Goal: Check status: Check status

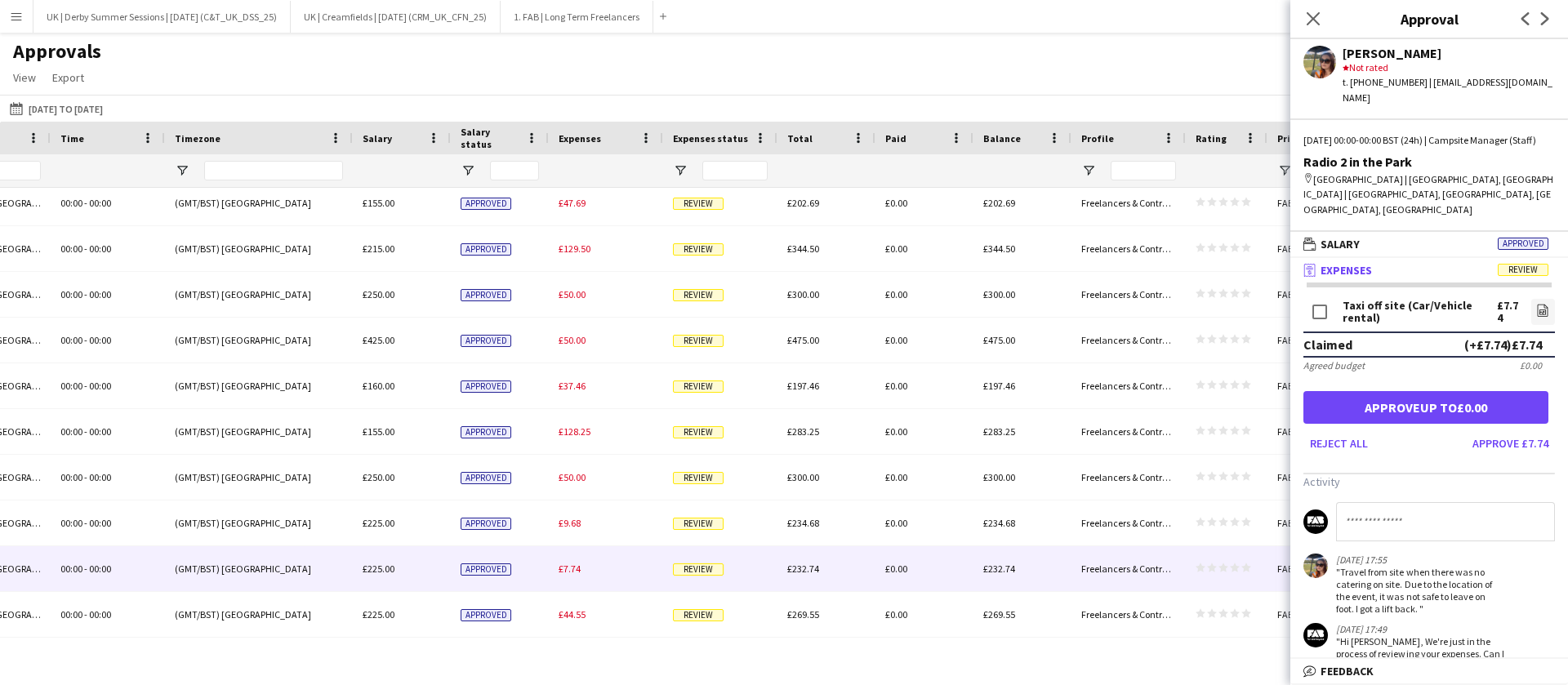
scroll to position [0, 1354]
click at [11, 14] on app-icon "Menu" at bounding box center [16, 16] width 13 height 13
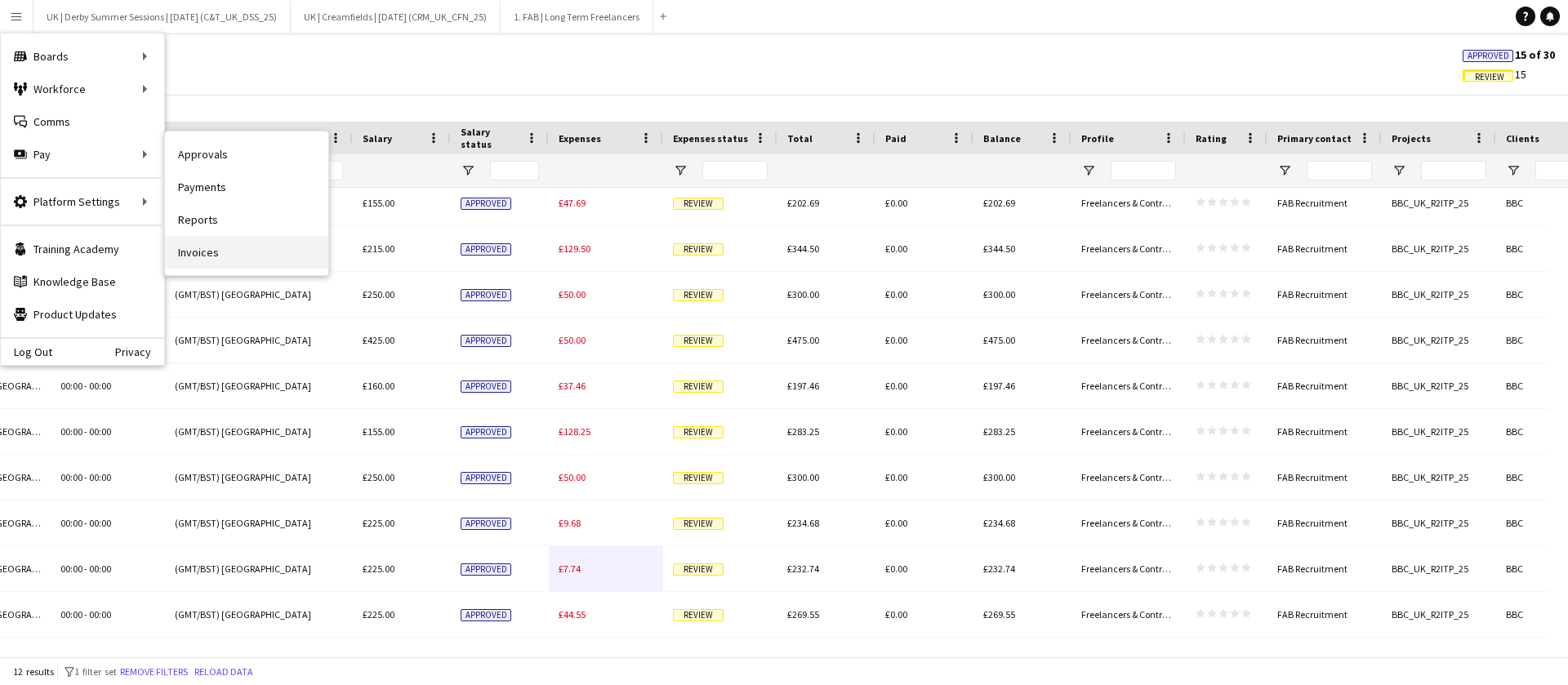
click at [211, 240] on link "Invoices" at bounding box center [246, 252] width 163 height 33
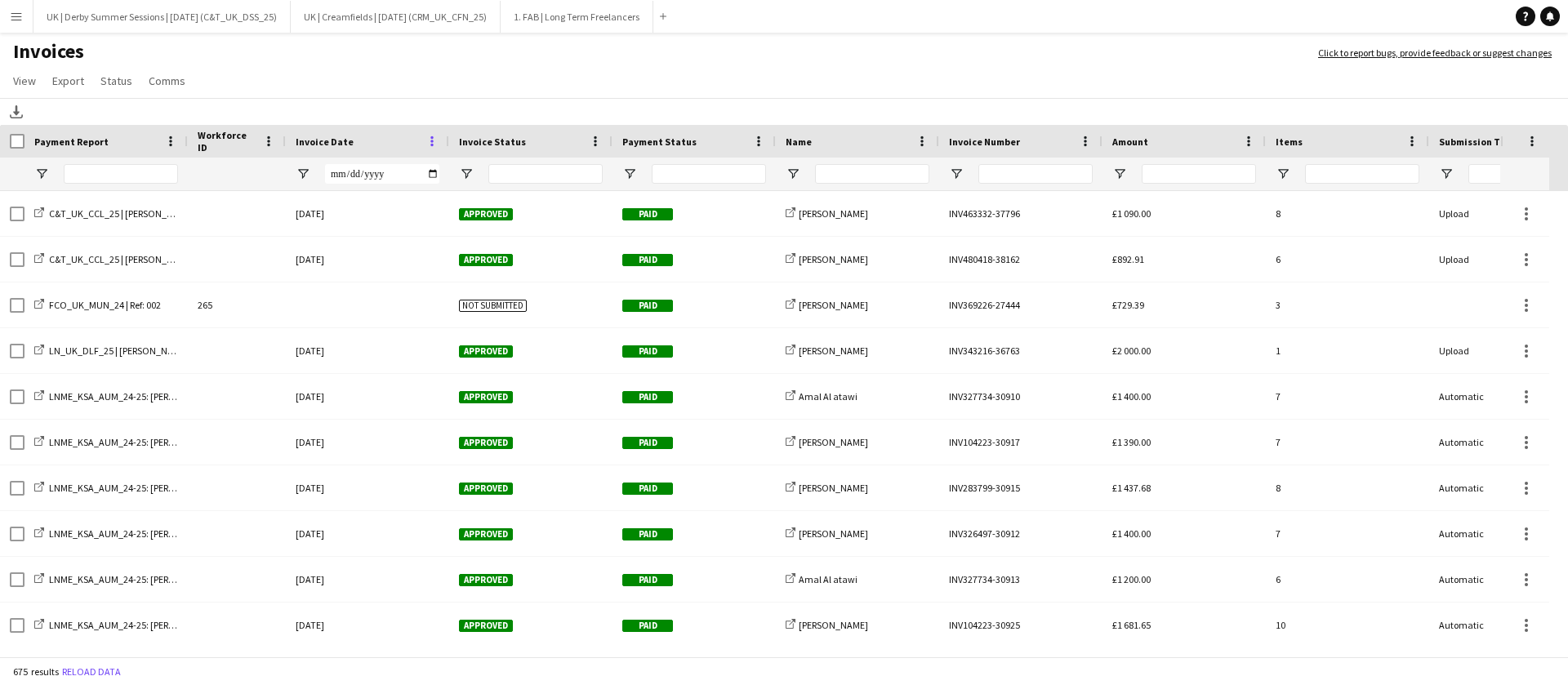
click at [432, 142] on span at bounding box center [432, 141] width 15 height 15
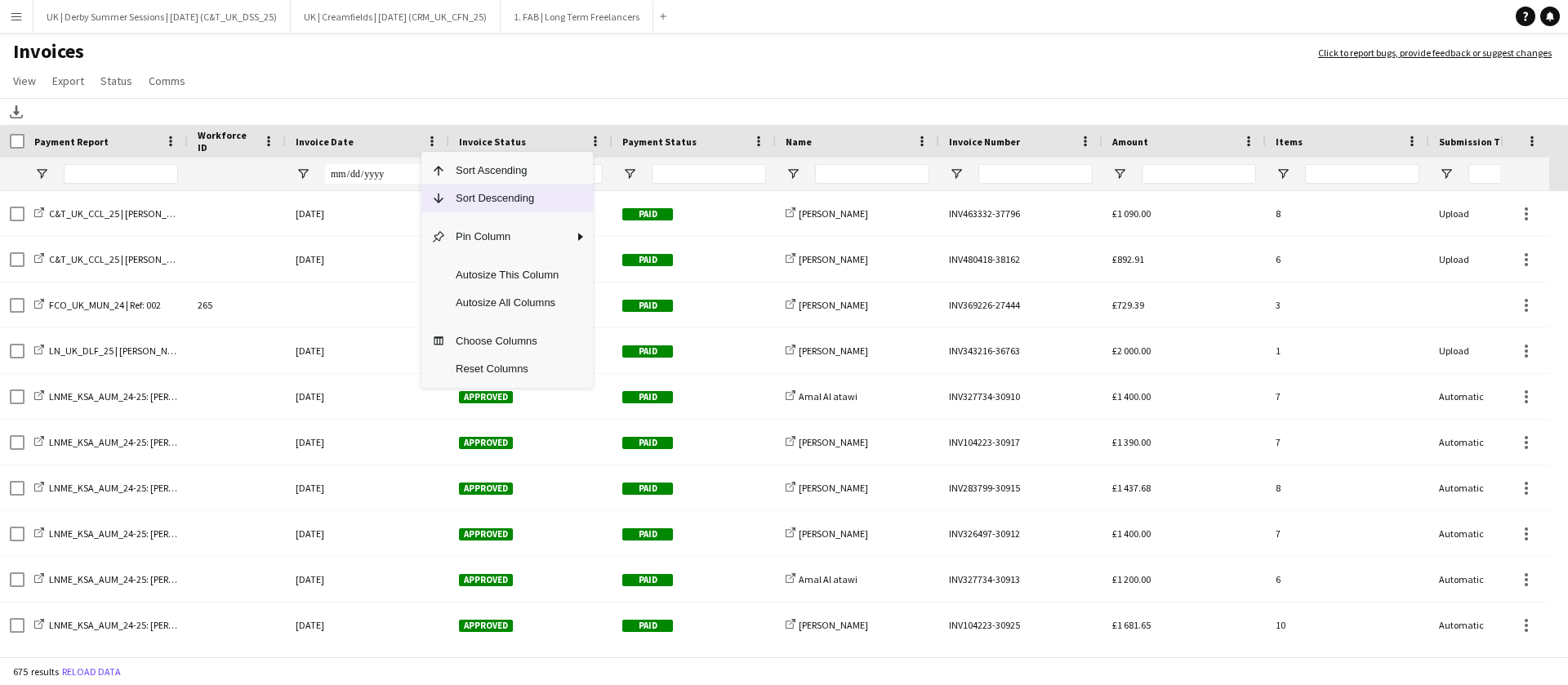
click at [468, 194] on span "Sort Descending" at bounding box center [507, 199] width 122 height 28
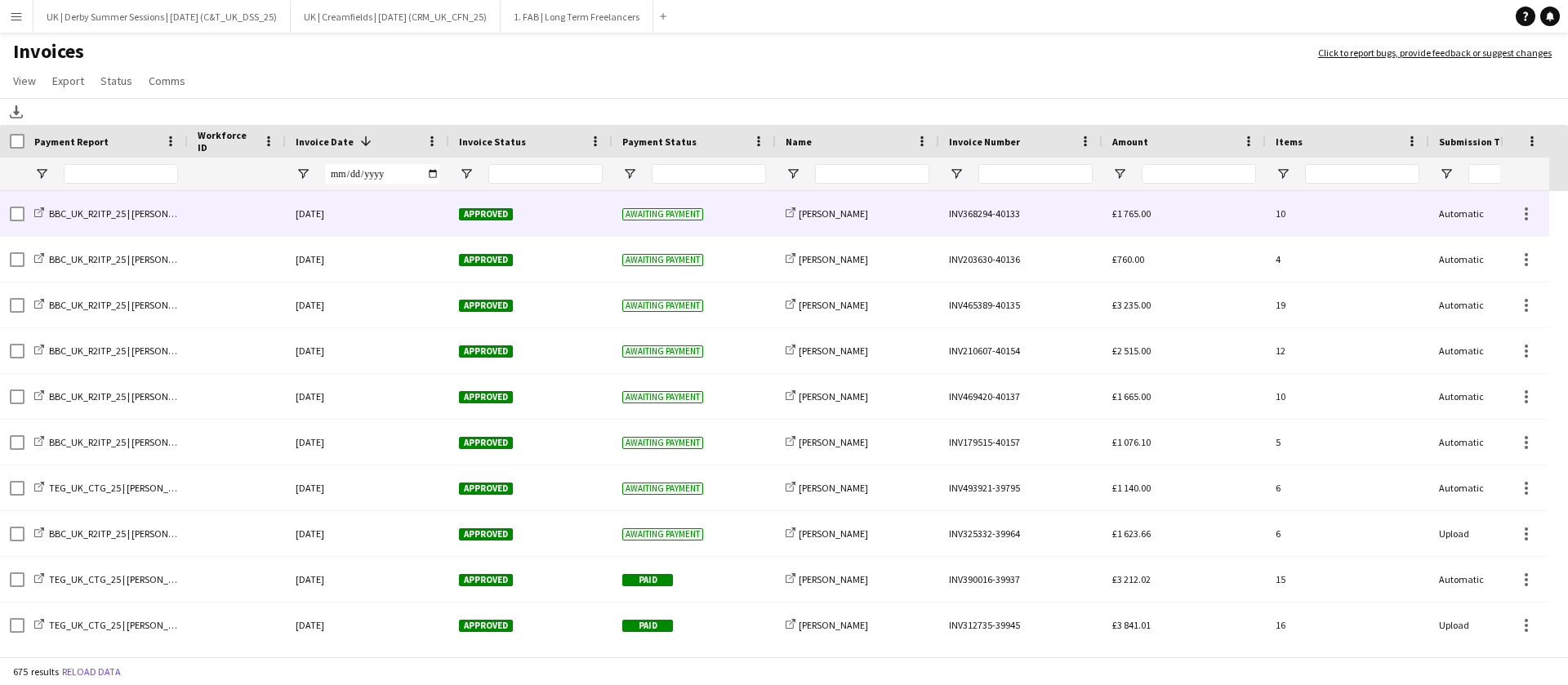
click at [212, 204] on div at bounding box center [236, 213] width 98 height 45
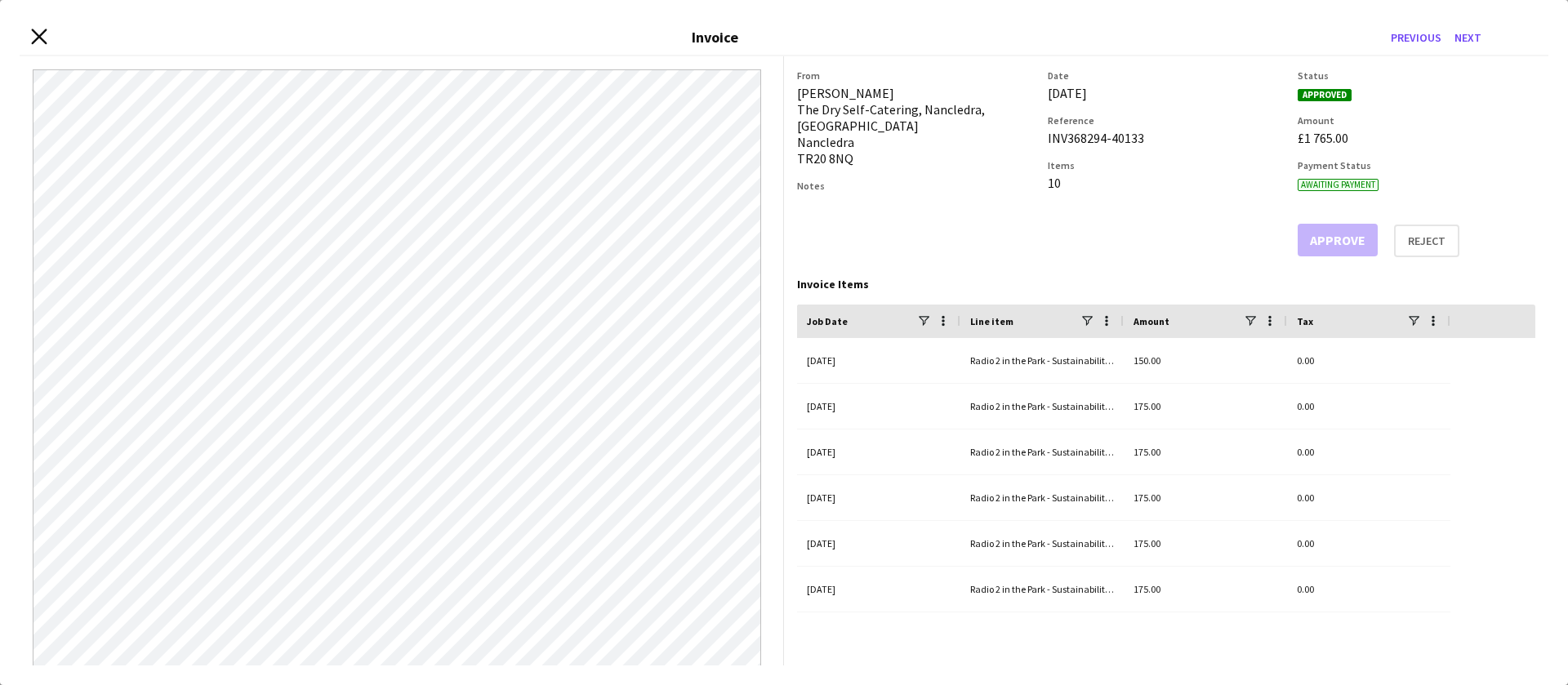
click at [39, 34] on icon "Close invoice dialog" at bounding box center [39, 36] width 16 height 16
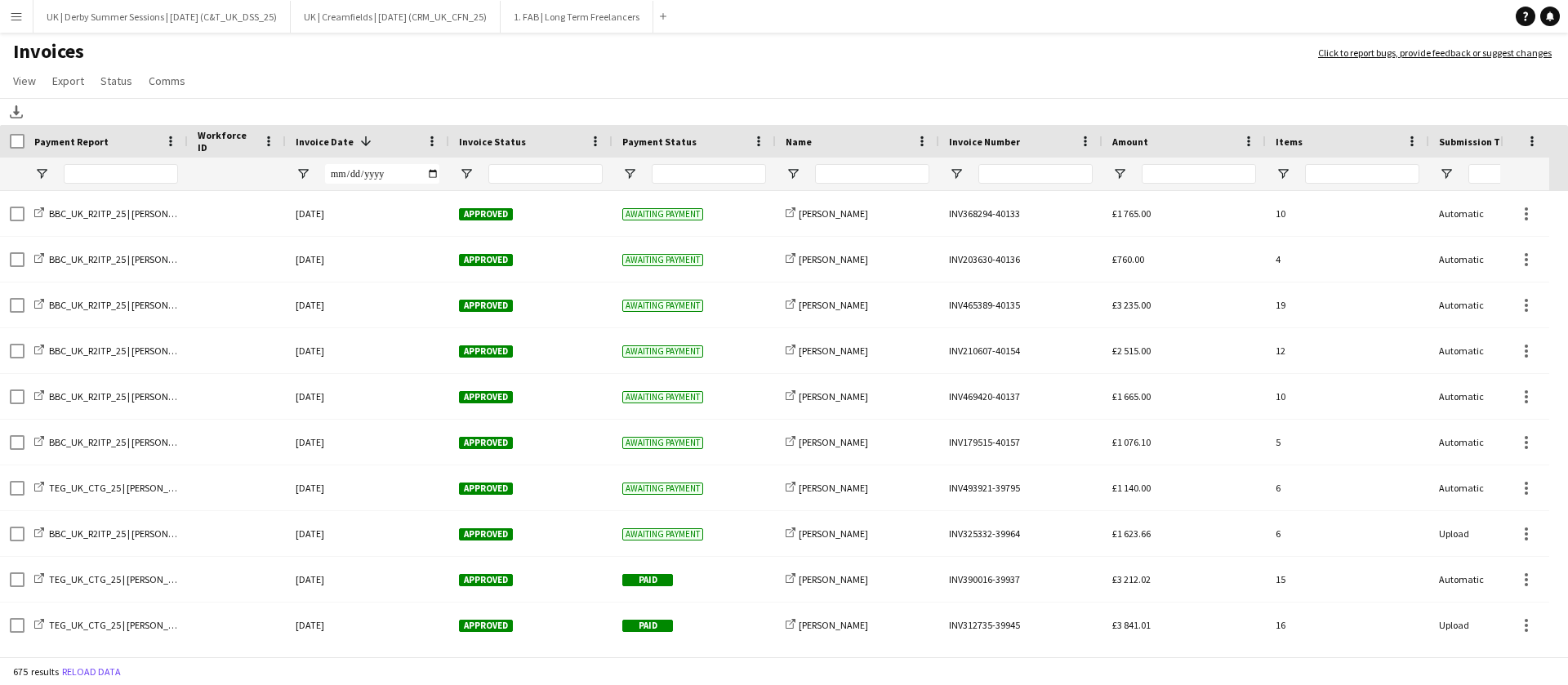
click at [19, 5] on button "Menu" at bounding box center [16, 16] width 33 height 33
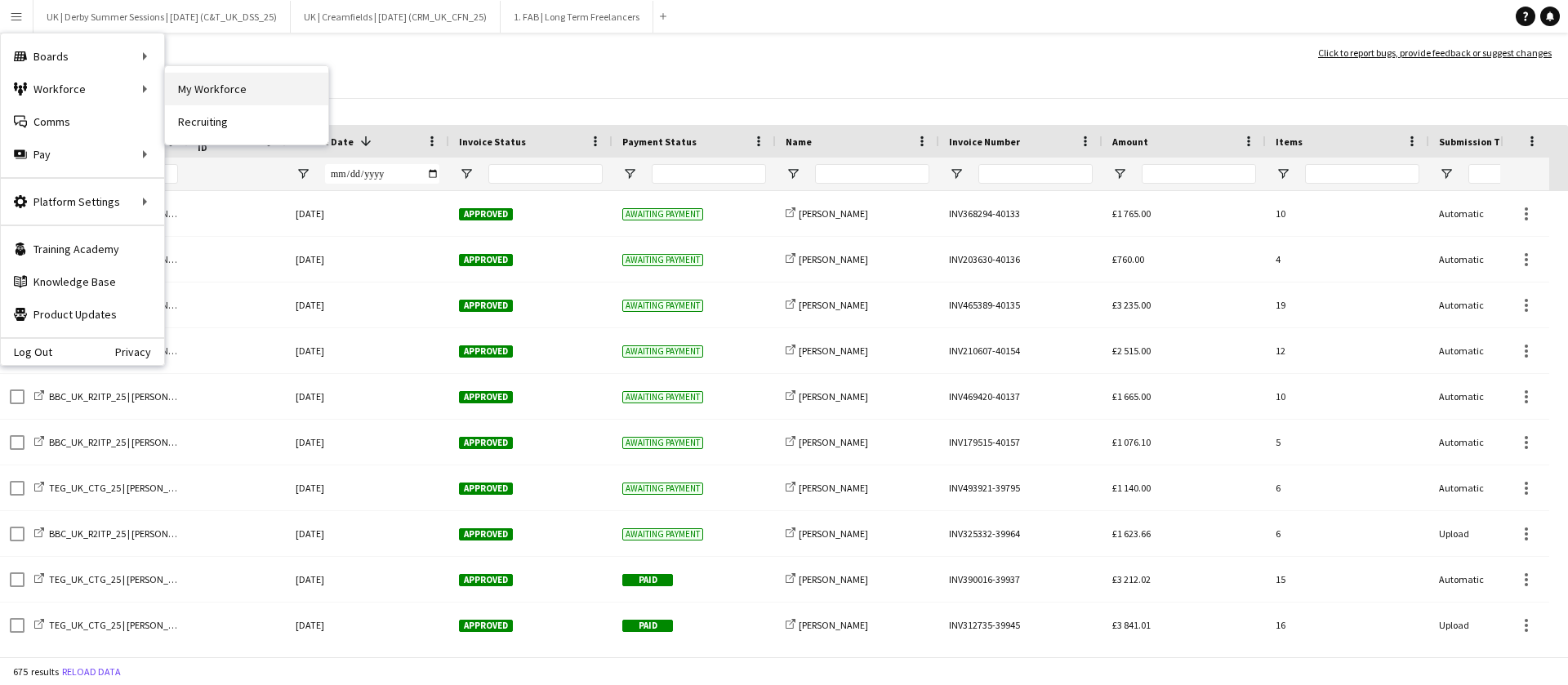
click at [233, 85] on link "My Workforce" at bounding box center [246, 89] width 163 height 33
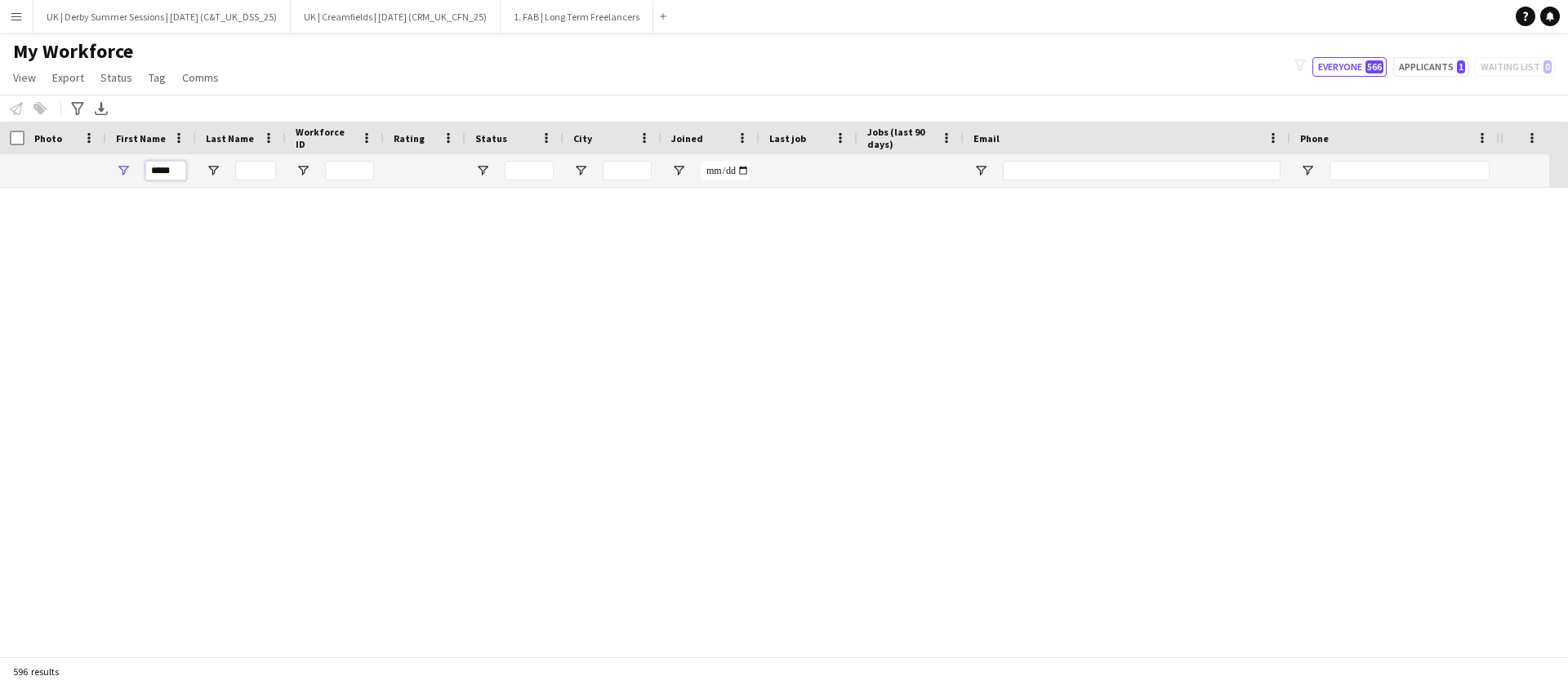
click at [172, 164] on input "*****" at bounding box center [166, 171] width 41 height 19
drag, startPoint x: 184, startPoint y: 168, endPoint x: 137, endPoint y: 173, distance: 47.3
click at [137, 173] on div "******" at bounding box center [152, 170] width 90 height 33
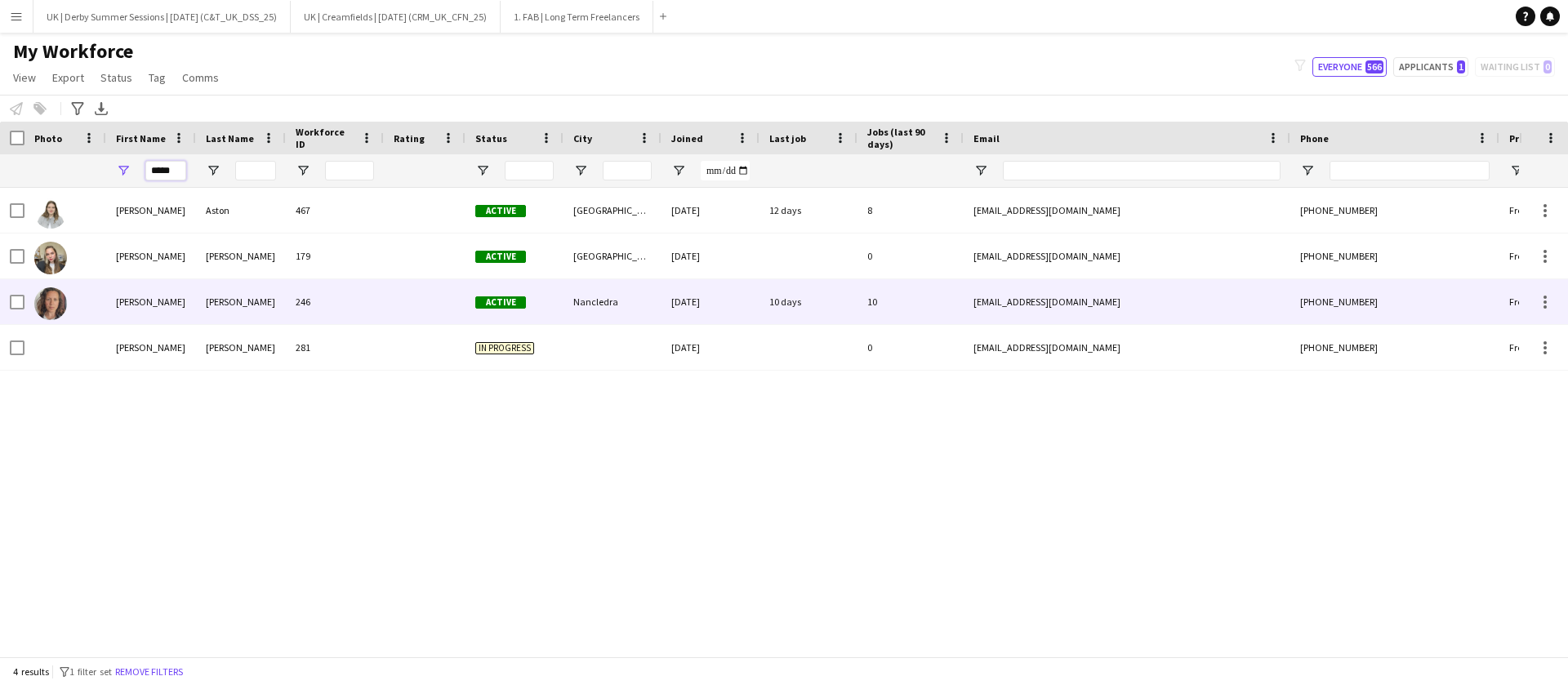
type input "*****"
click at [223, 295] on div "[PERSON_NAME]" at bounding box center [240, 301] width 90 height 45
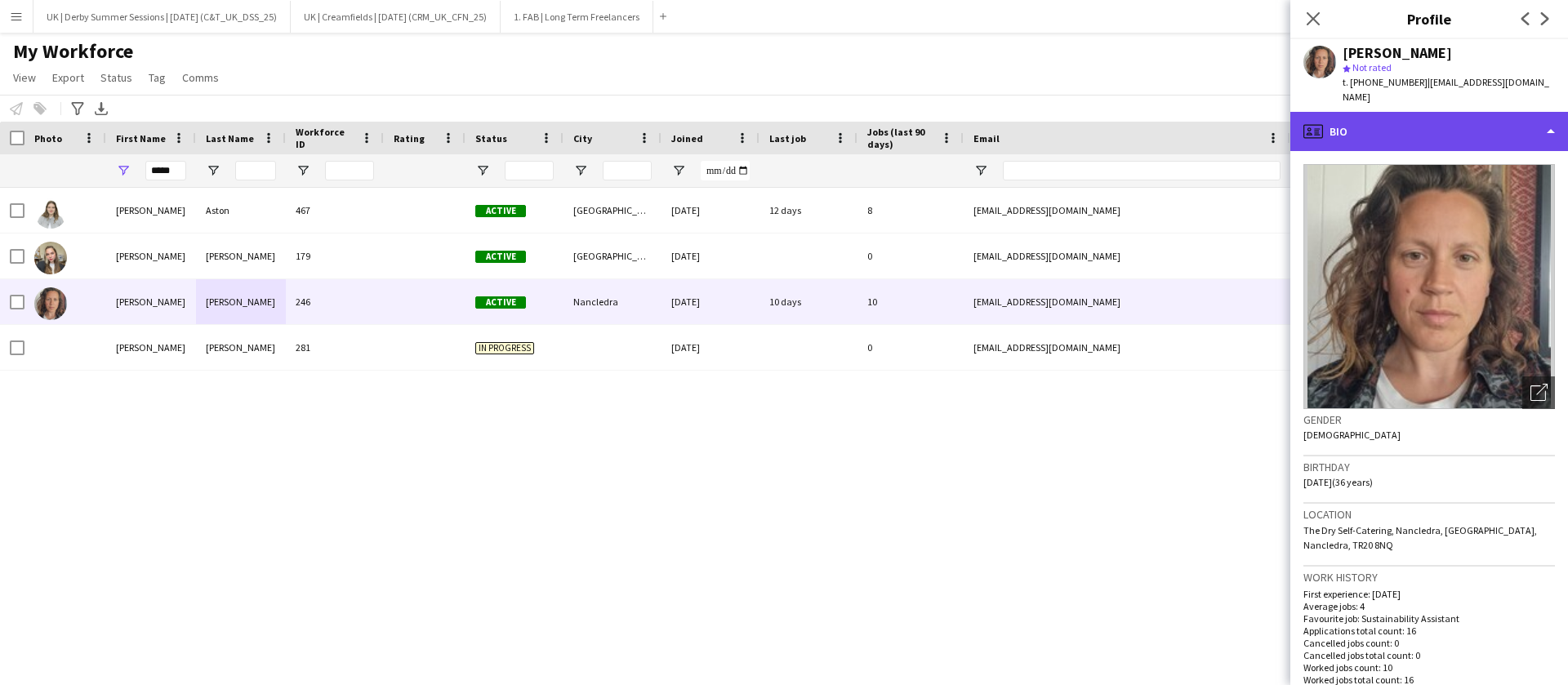
click at [1407, 118] on div "profile Bio" at bounding box center [1429, 131] width 277 height 39
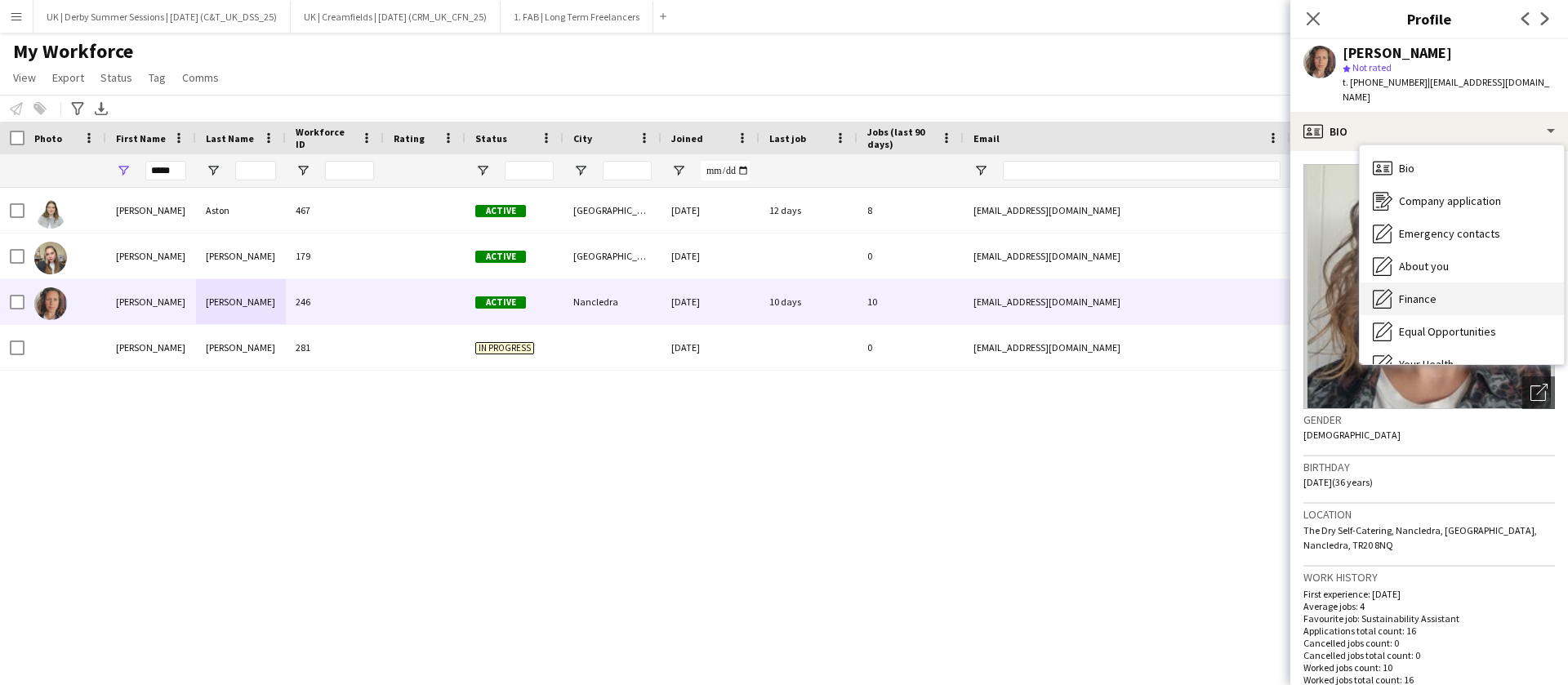
click at [1432, 291] on span "Finance" at bounding box center [1417, 298] width 38 height 15
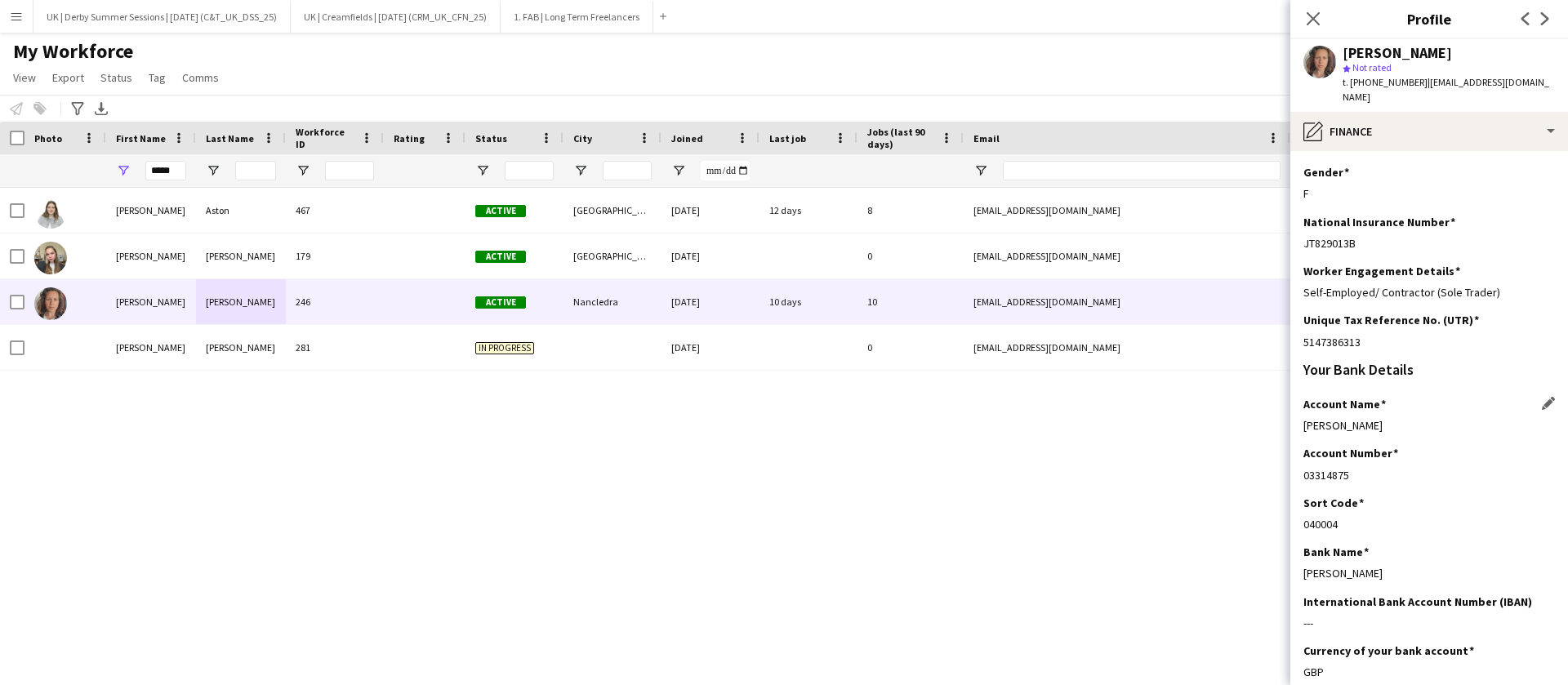
scroll to position [284, 0]
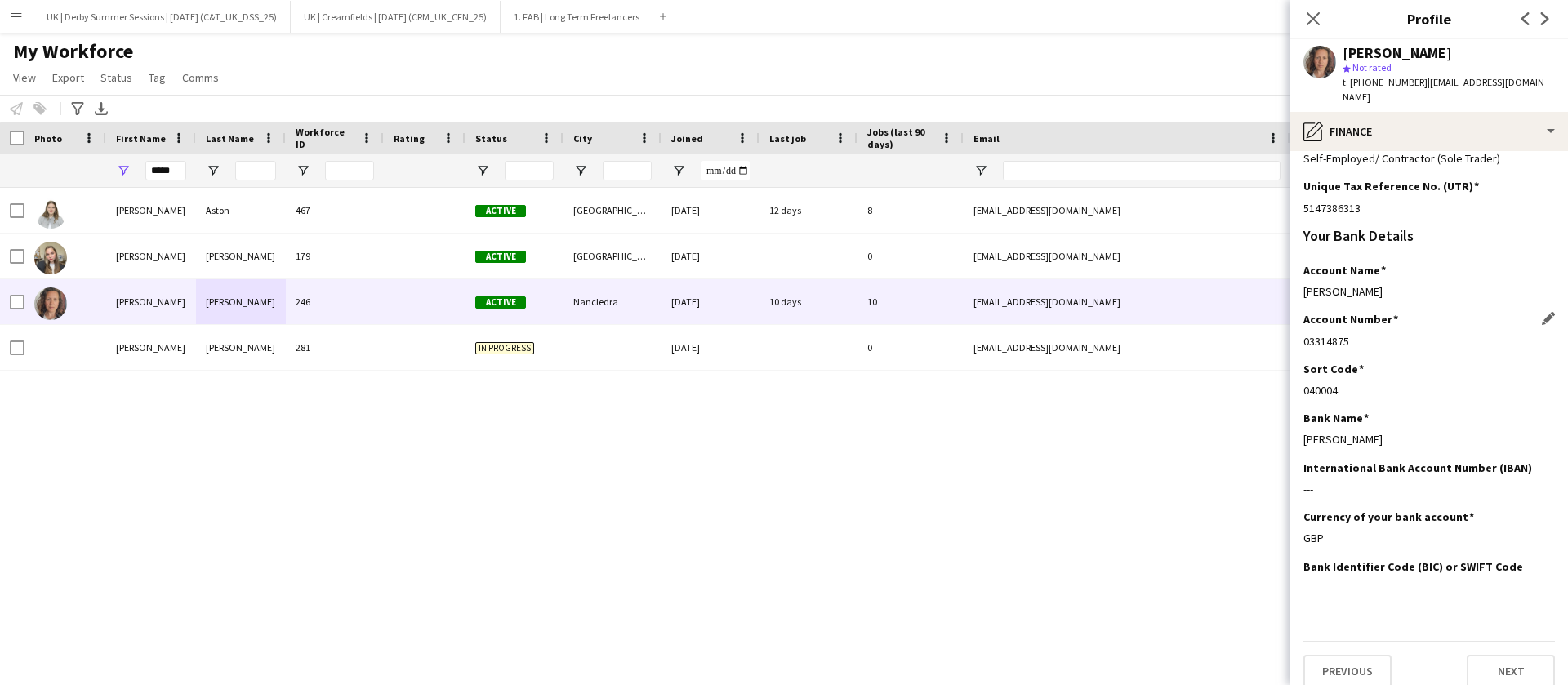
drag, startPoint x: 1305, startPoint y: 322, endPoint x: 1349, endPoint y: 320, distance: 44.0
click at [1349, 334] on div "03314875" at bounding box center [1430, 341] width 252 height 15
copy div "03314875"
drag, startPoint x: 1301, startPoint y: 378, endPoint x: 1335, endPoint y: 379, distance: 34.0
click at [1335, 379] on app-section-data-types "Please complete this section in full so we can pass onto the relevant tax, paym…" at bounding box center [1429, 418] width 277 height 534
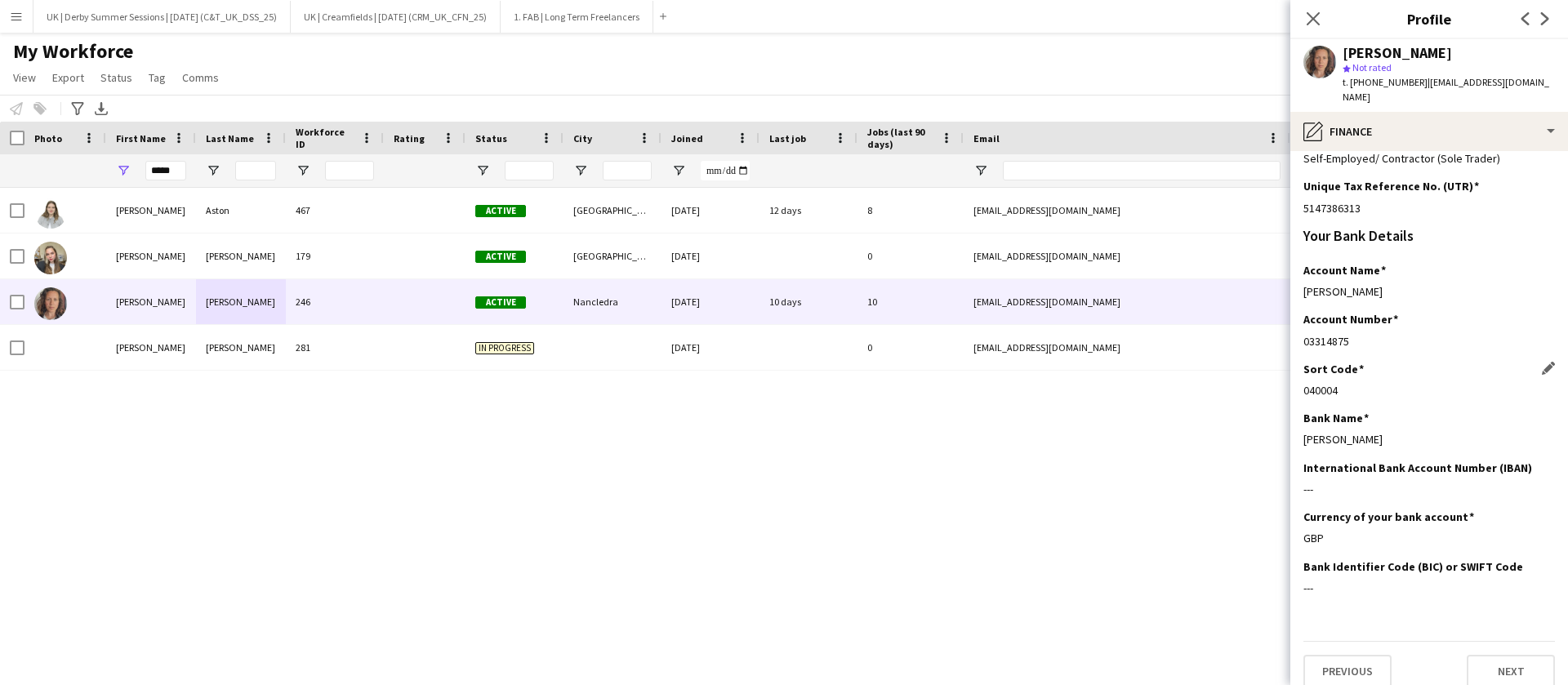
click at [1340, 383] on div "040004" at bounding box center [1430, 390] width 252 height 15
drag, startPoint x: 1305, startPoint y: 379, endPoint x: 1352, endPoint y: 379, distance: 47.0
click at [1352, 383] on div "040004" at bounding box center [1430, 390] width 252 height 15
copy div "040004"
click at [27, 11] on button "Menu" at bounding box center [16, 16] width 33 height 33
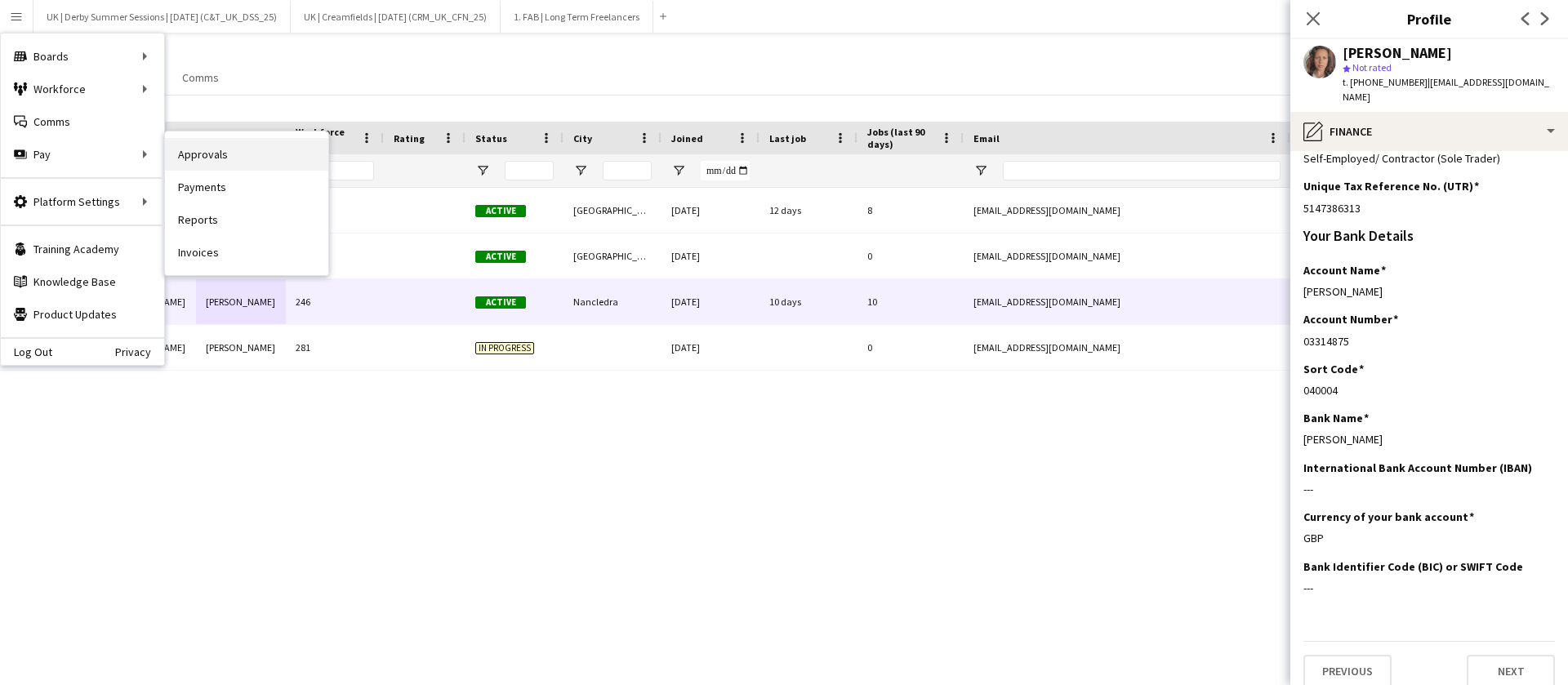
click at [244, 151] on link "Approvals" at bounding box center [246, 154] width 163 height 33
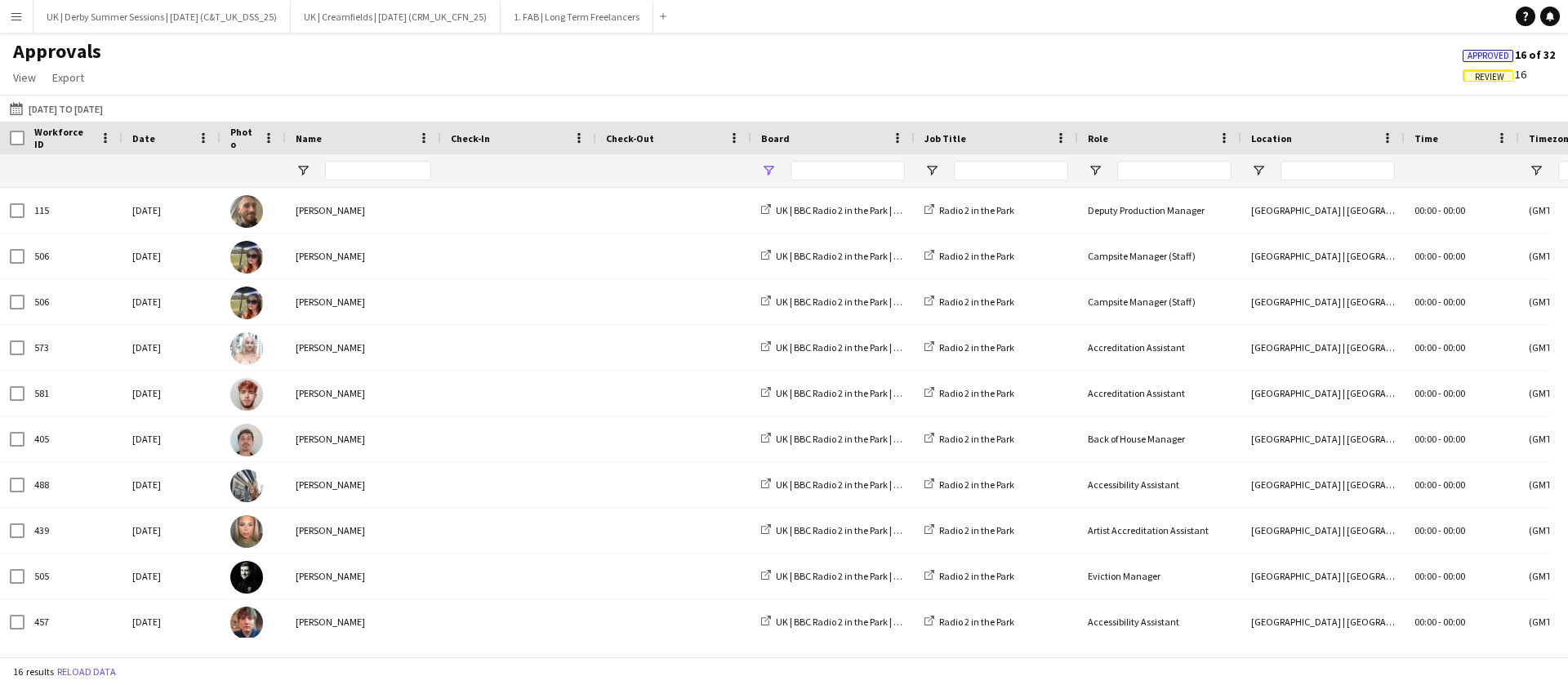
type input "**********"
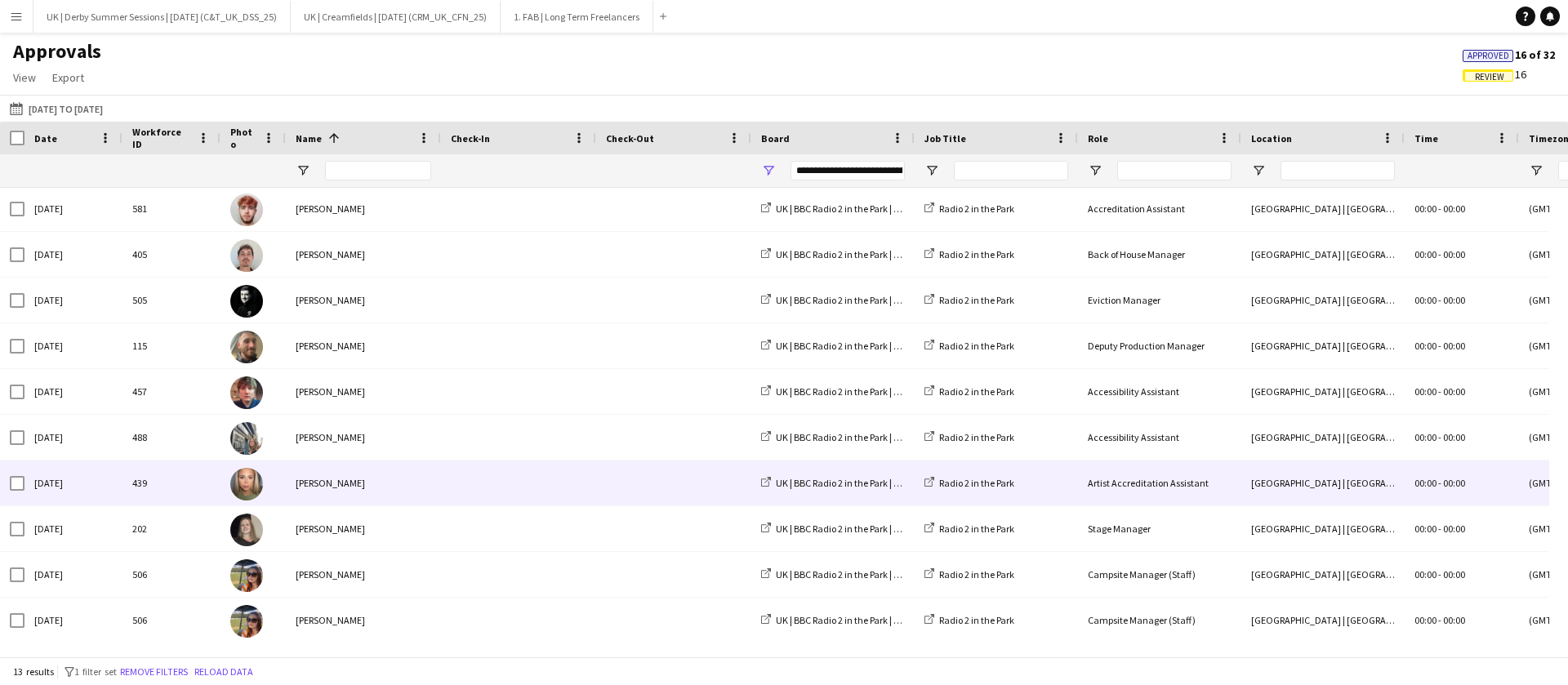
scroll to position [144, 0]
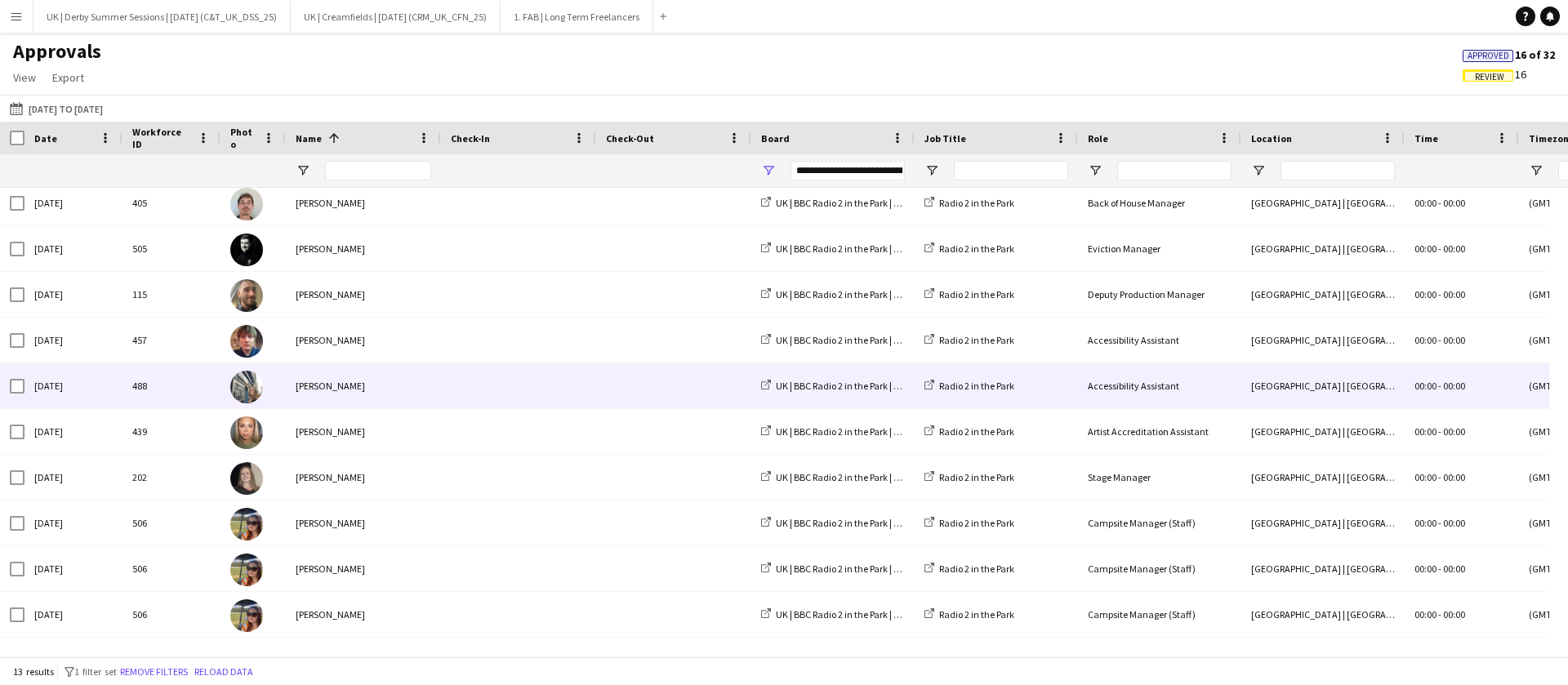
click at [689, 400] on span at bounding box center [674, 386] width 136 height 45
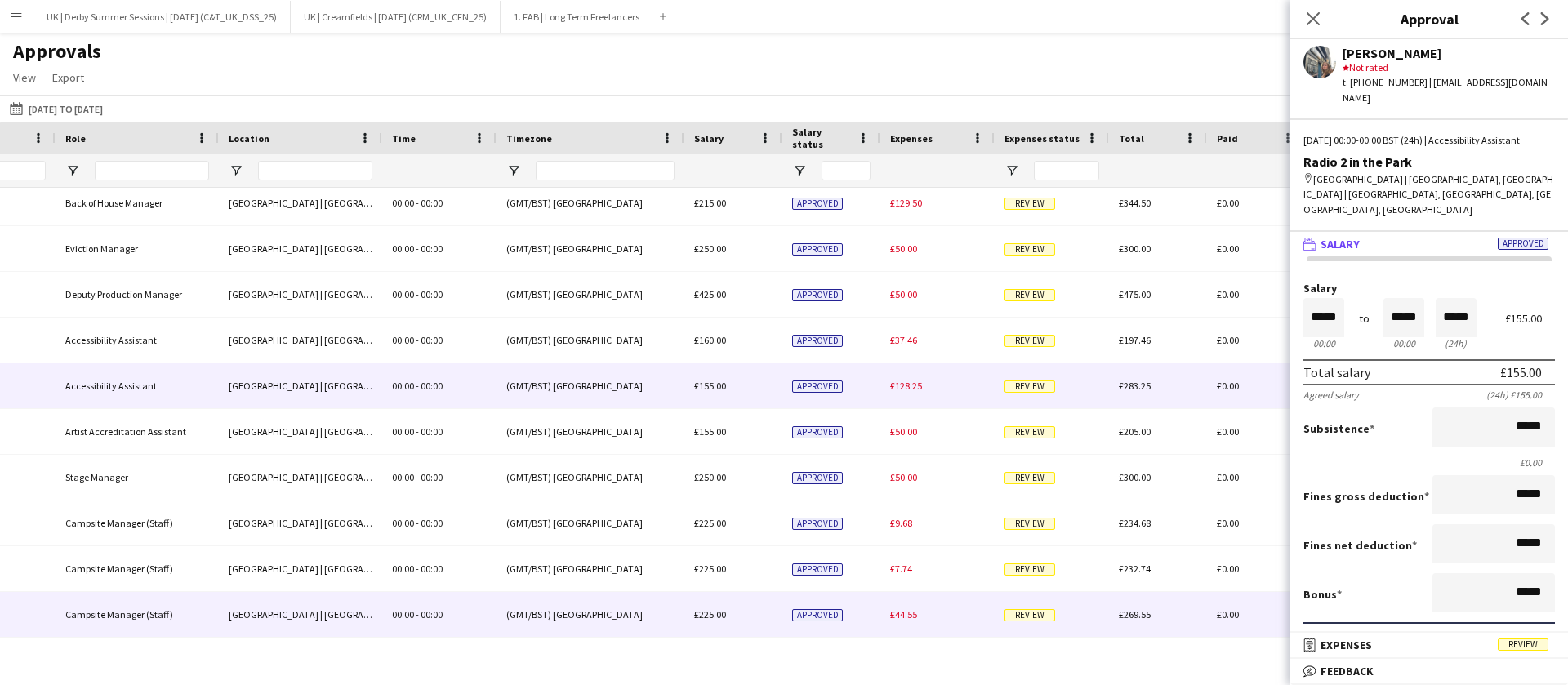
scroll to position [0, 0]
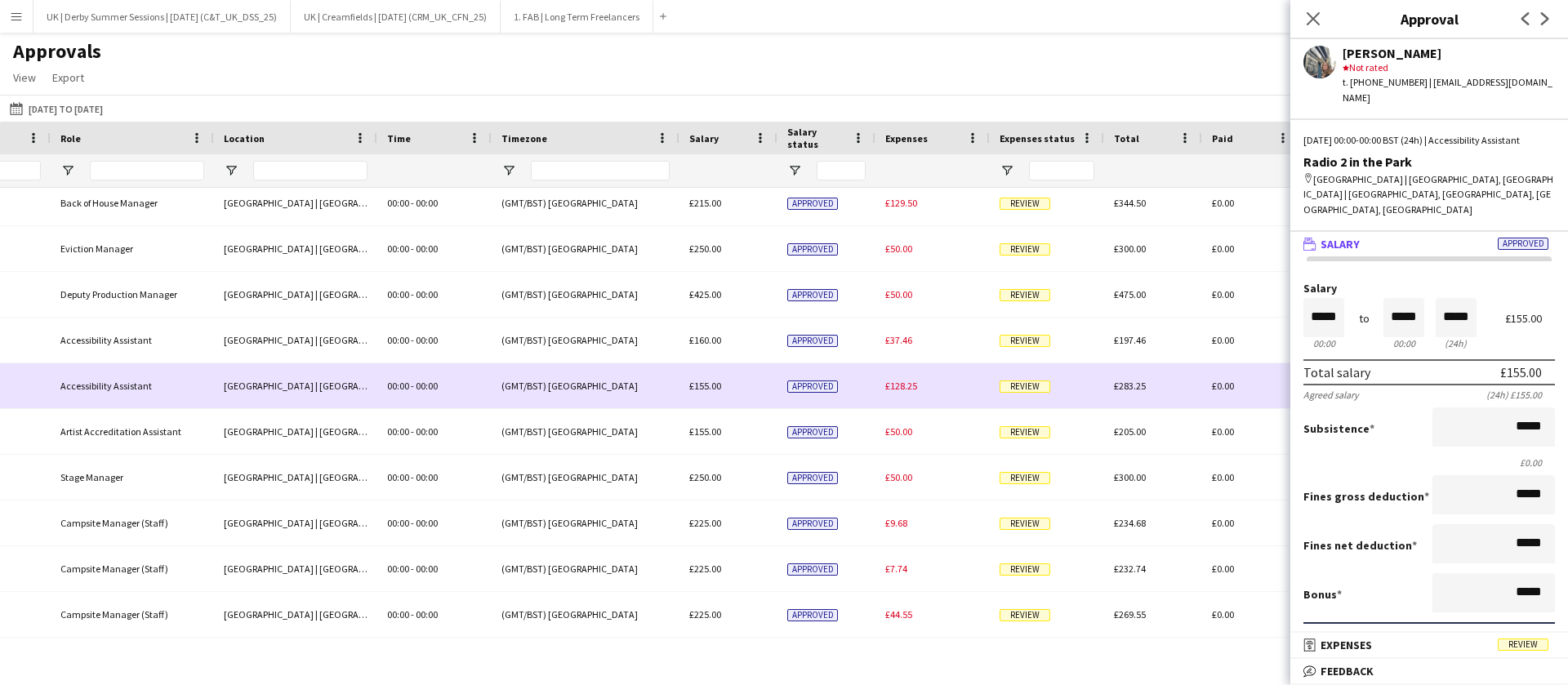
click at [906, 379] on span "£128.25" at bounding box center [901, 386] width 32 height 12
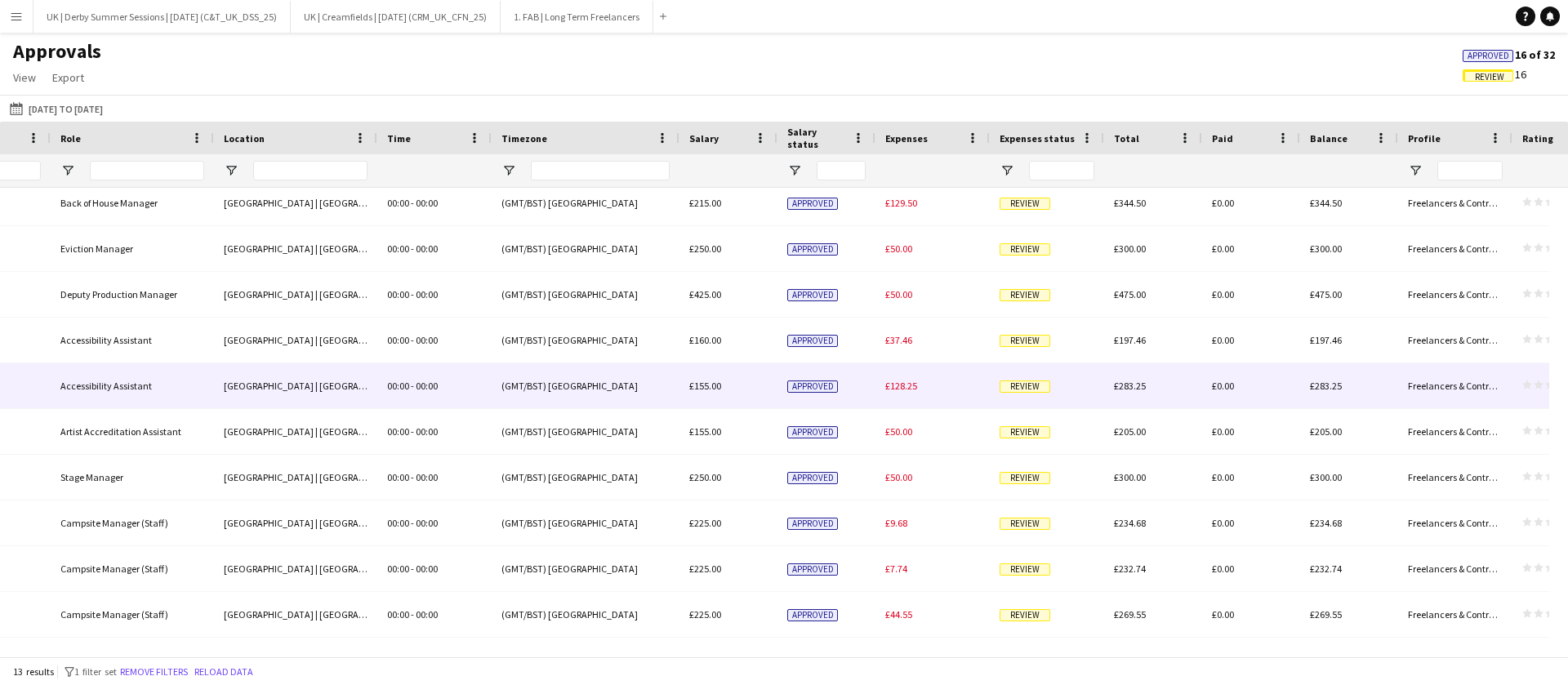
click at [905, 387] on span "£128.25" at bounding box center [901, 386] width 32 height 12
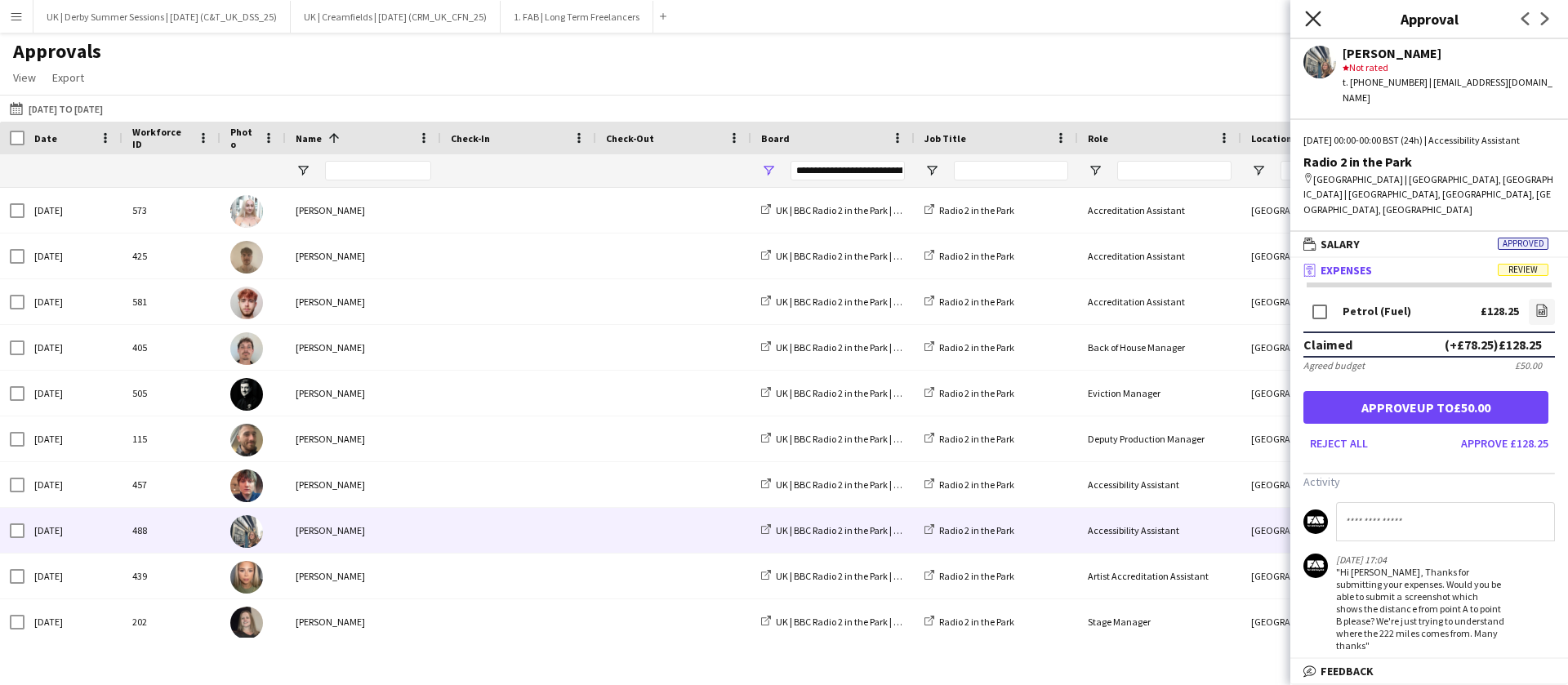
click at [1315, 24] on icon "Close pop-in" at bounding box center [1313, 18] width 16 height 16
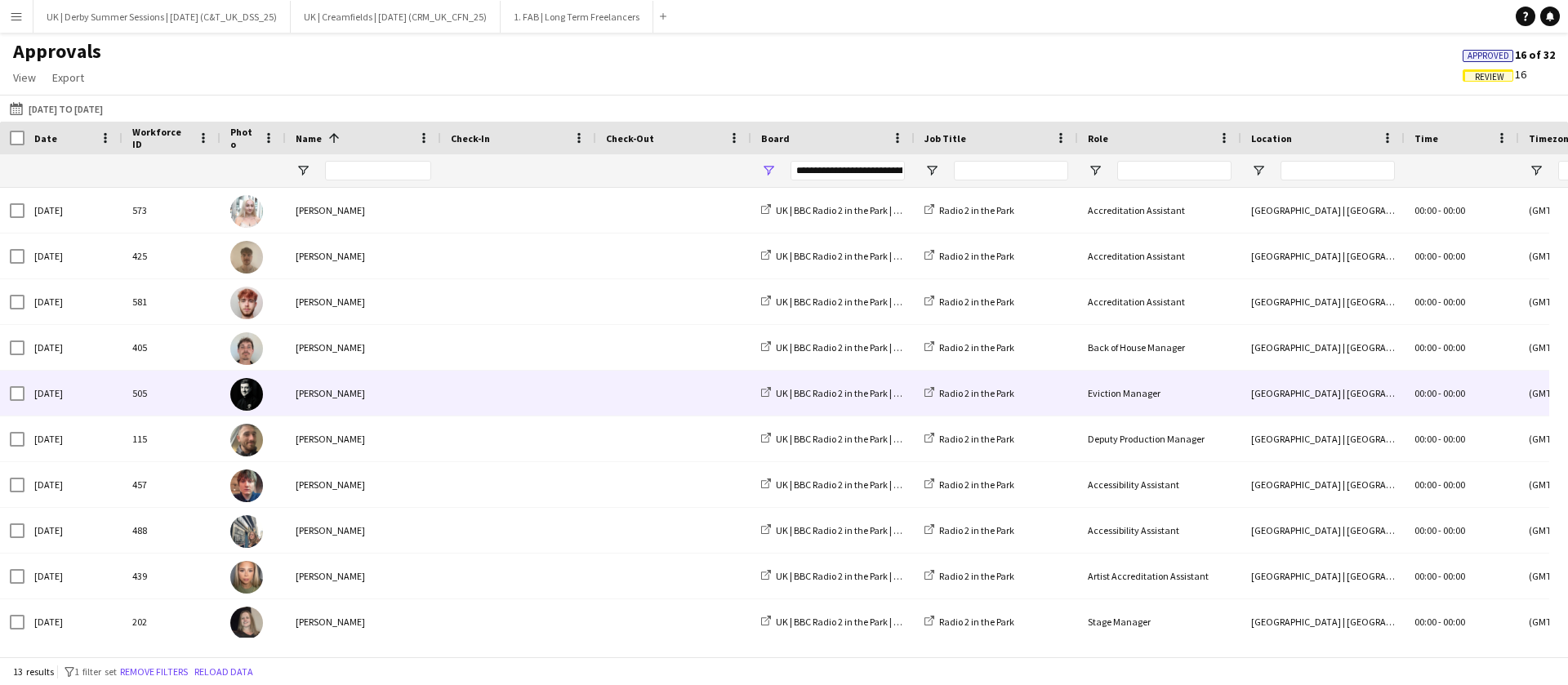
scroll to position [144, 0]
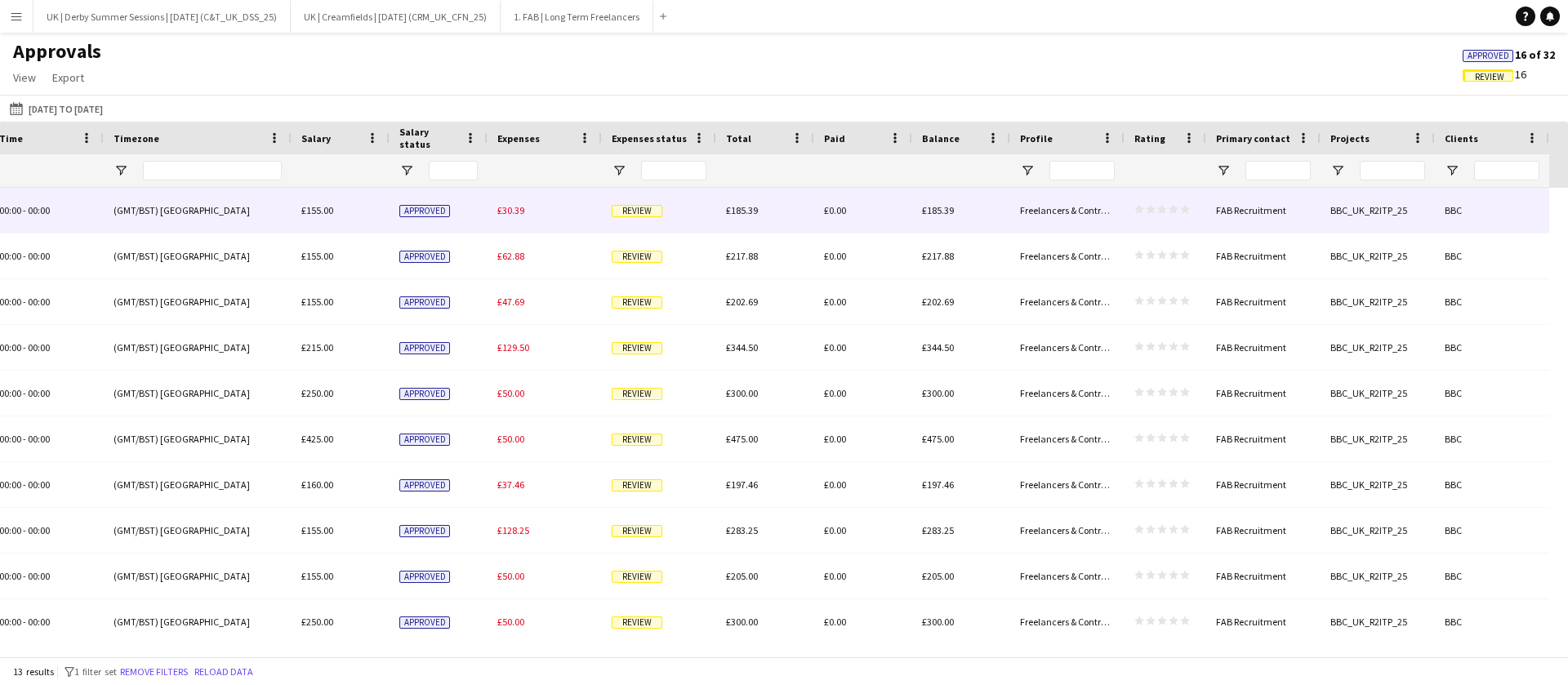
click at [527, 213] on div "£30.39" at bounding box center [544, 210] width 115 height 45
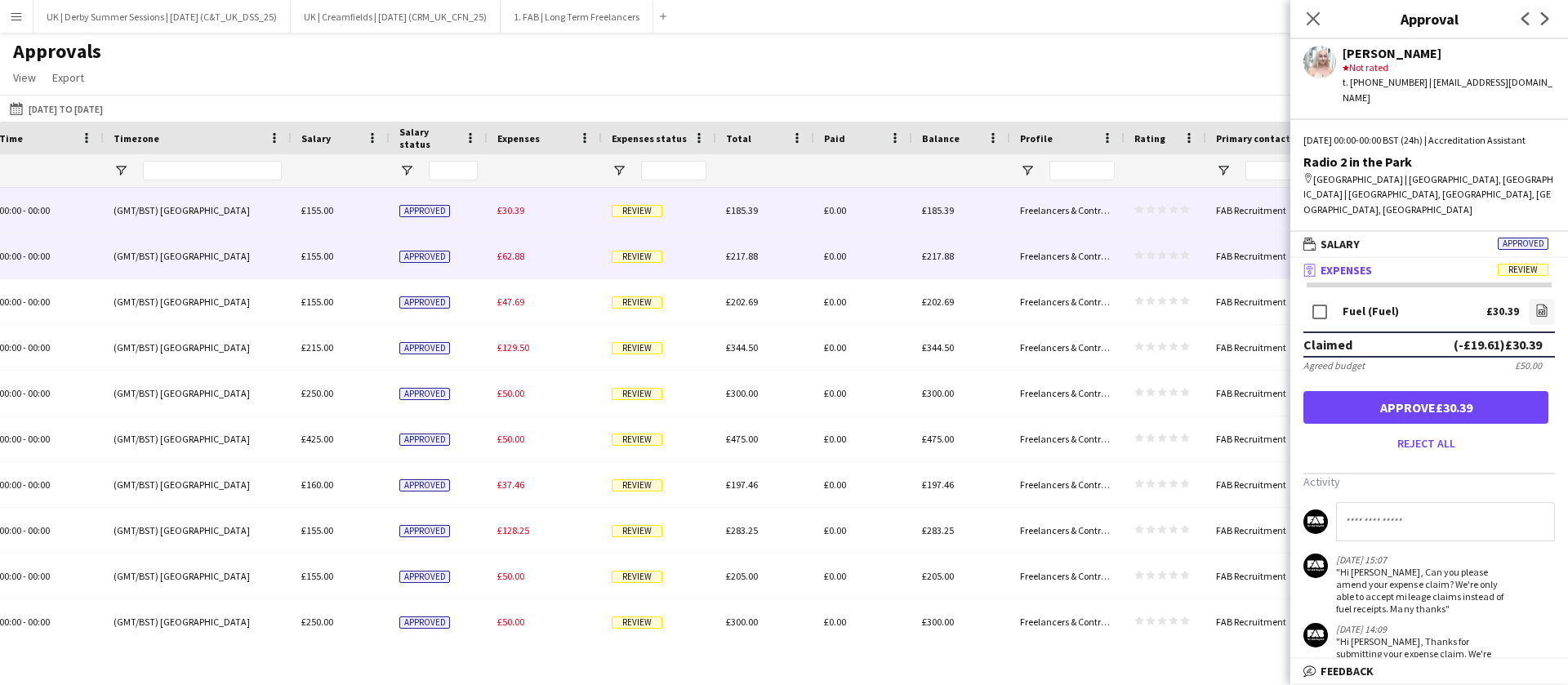
click at [520, 258] on span "£62.88" at bounding box center [511, 256] width 27 height 12
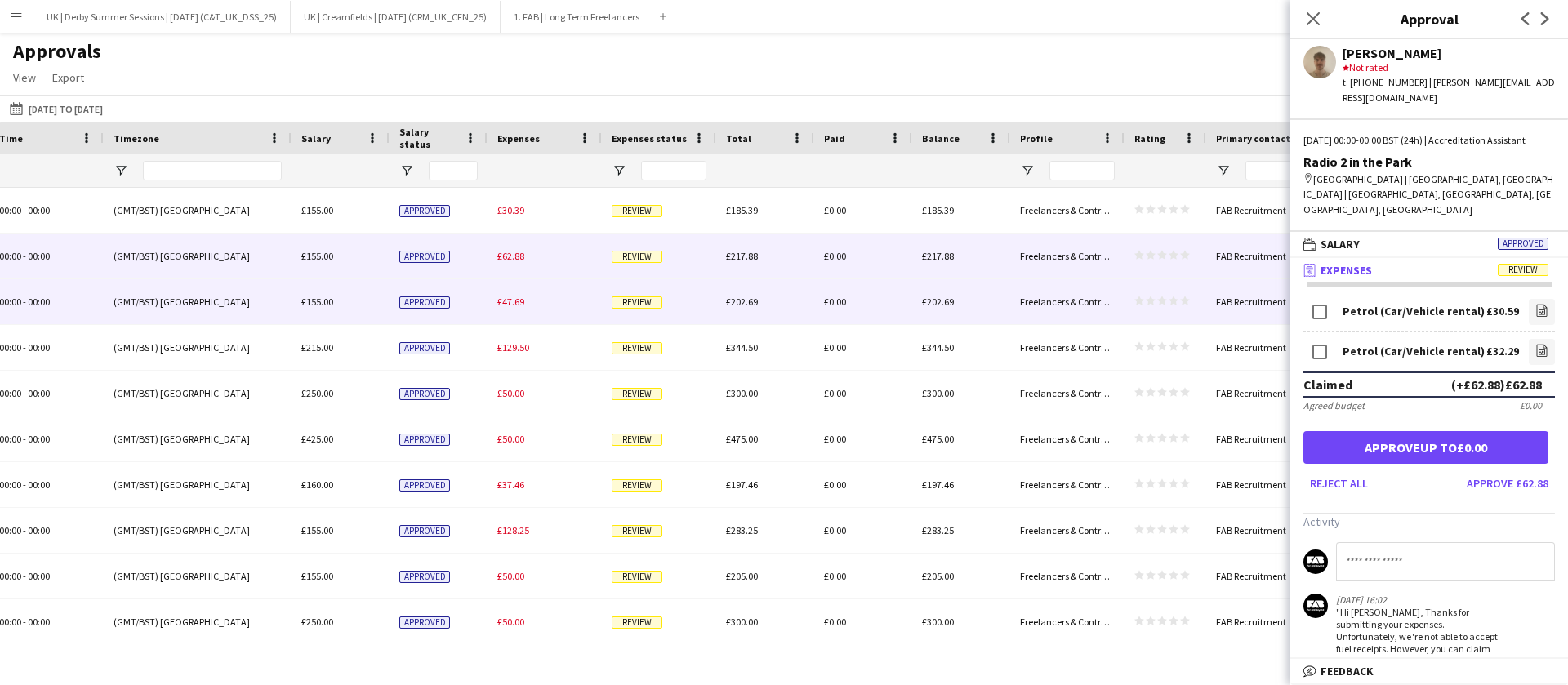
click at [521, 311] on div "£47.69" at bounding box center [544, 301] width 115 height 45
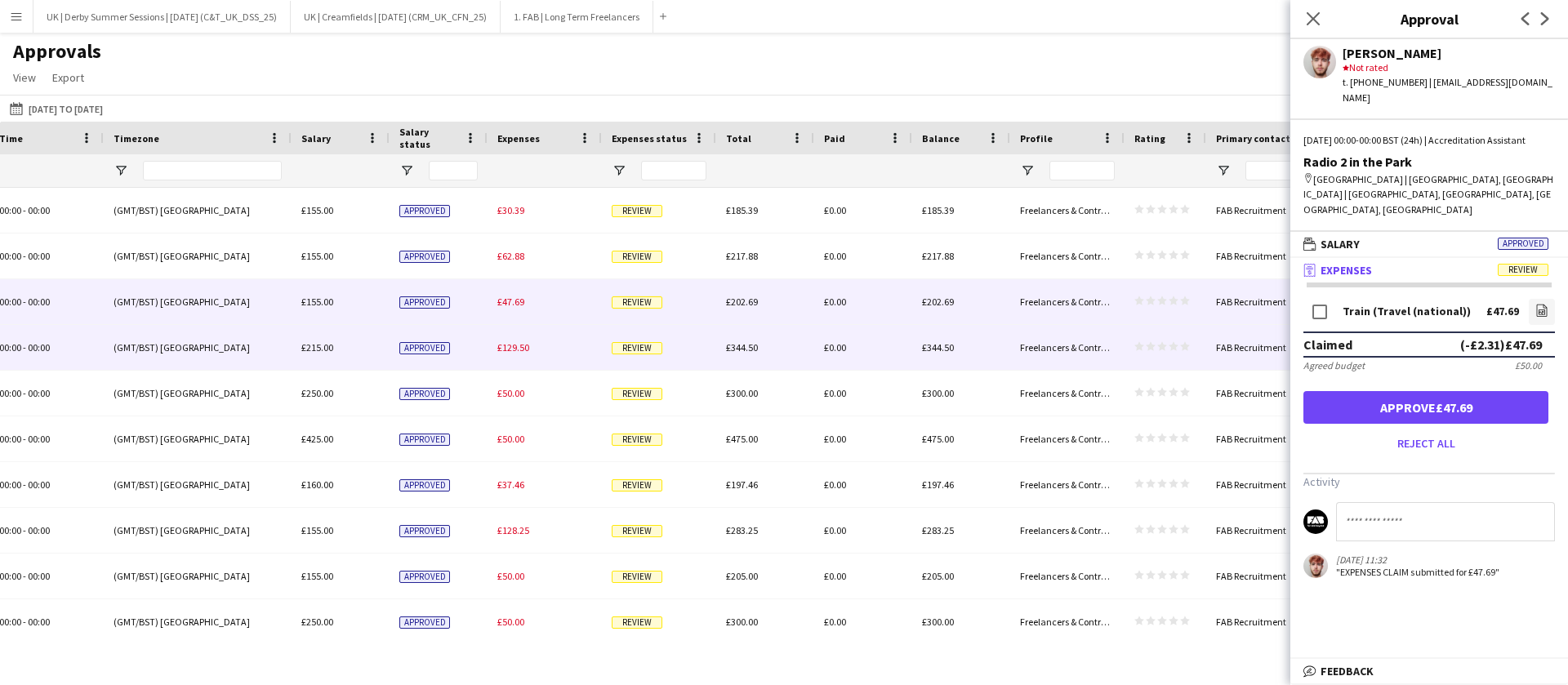
click at [519, 340] on div "£129.50" at bounding box center [544, 347] width 115 height 45
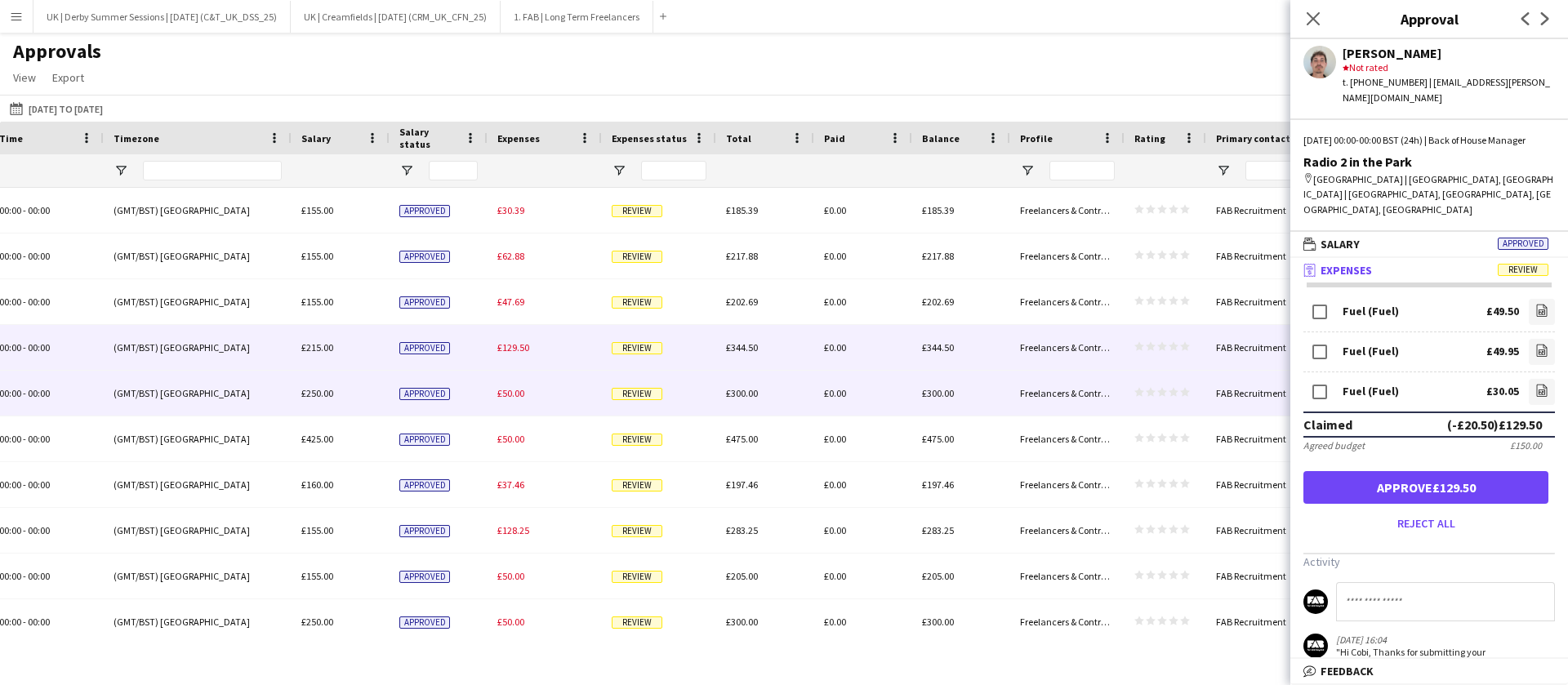
click at [521, 394] on span "£50.00" at bounding box center [511, 393] width 27 height 12
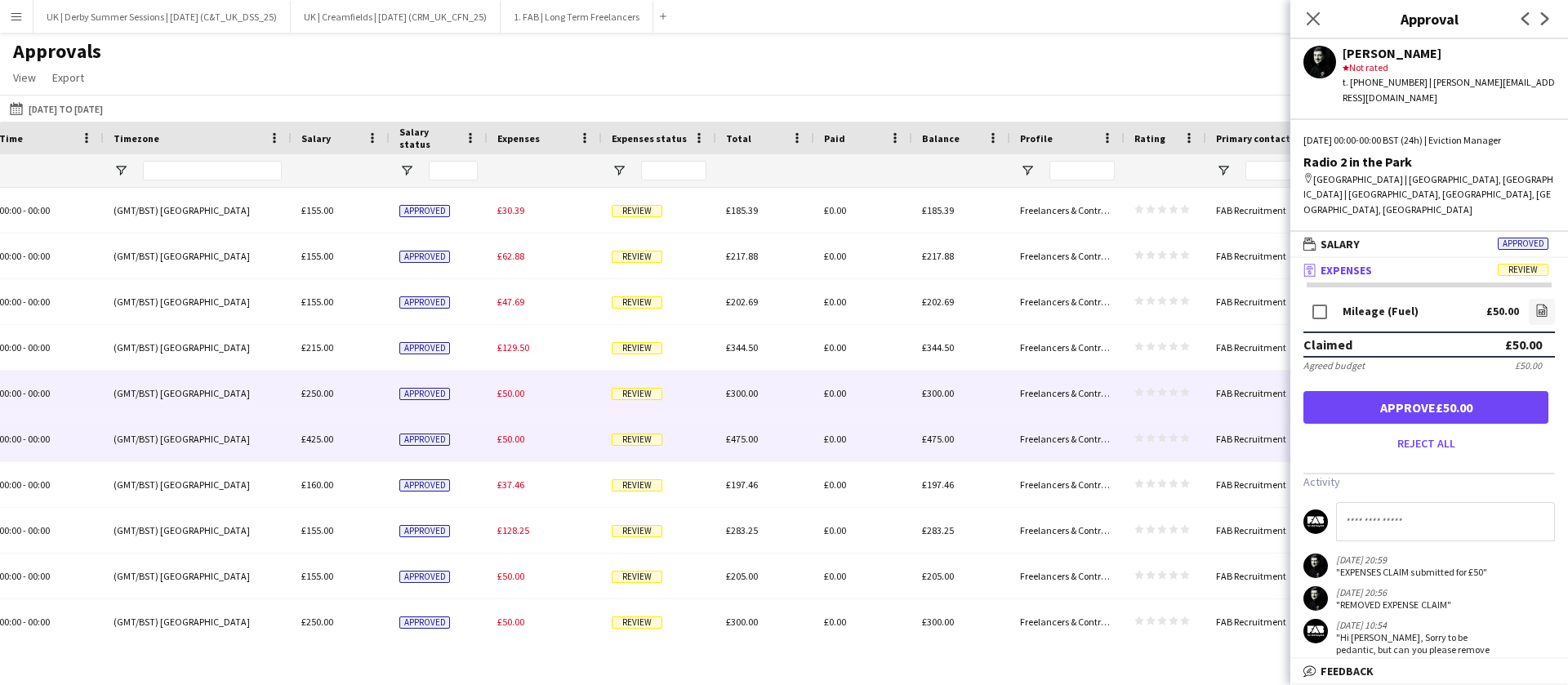
click at [511, 442] on span "£50.00" at bounding box center [511, 438] width 27 height 12
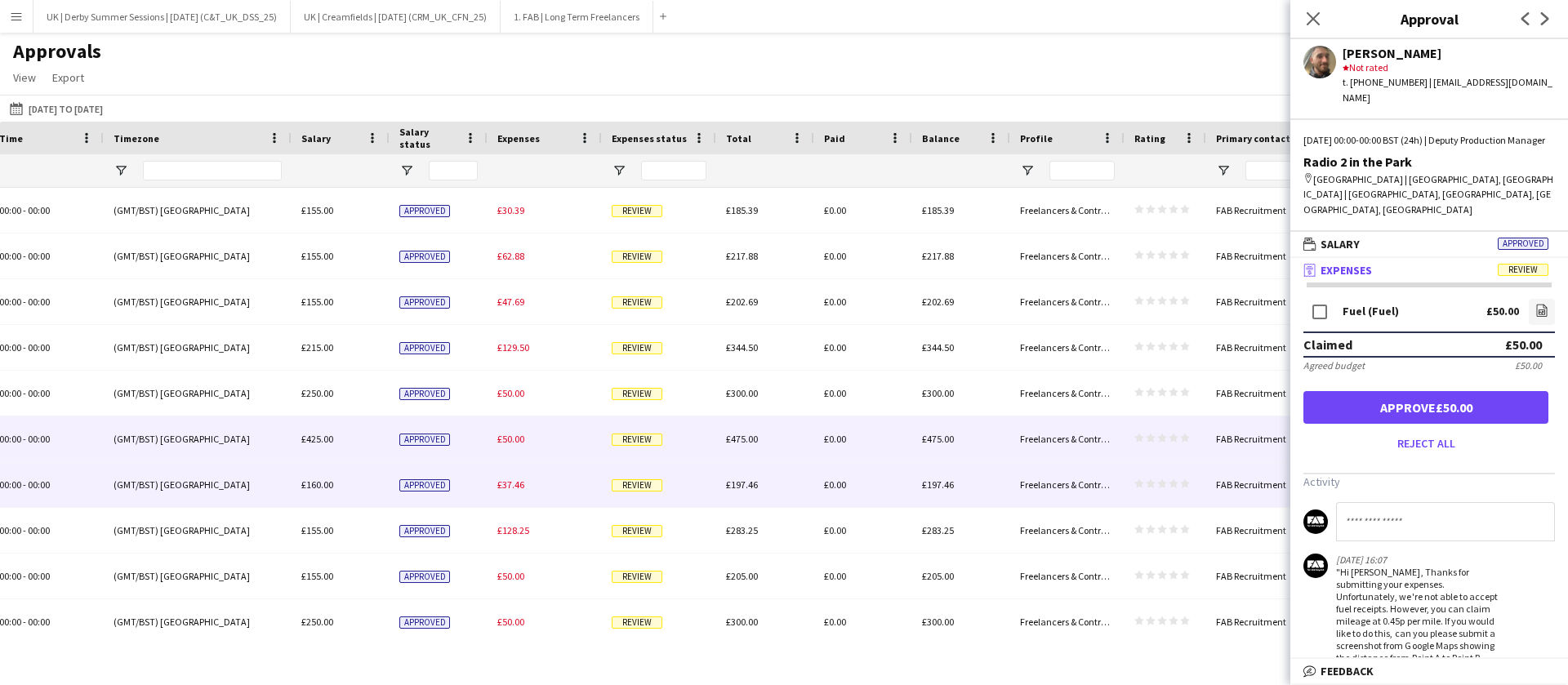
click at [515, 487] on span "£37.46" at bounding box center [511, 484] width 27 height 12
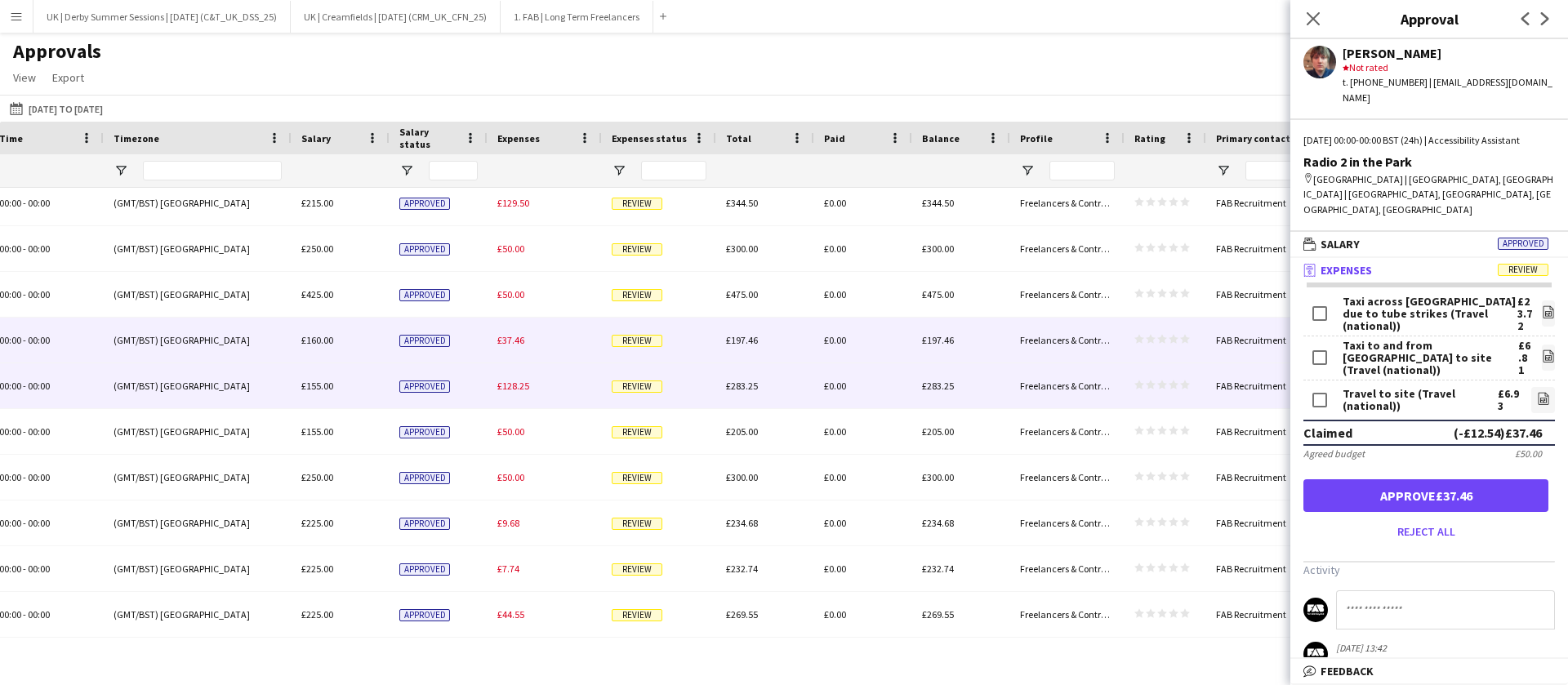
click at [514, 364] on div "£128.25" at bounding box center [544, 386] width 115 height 45
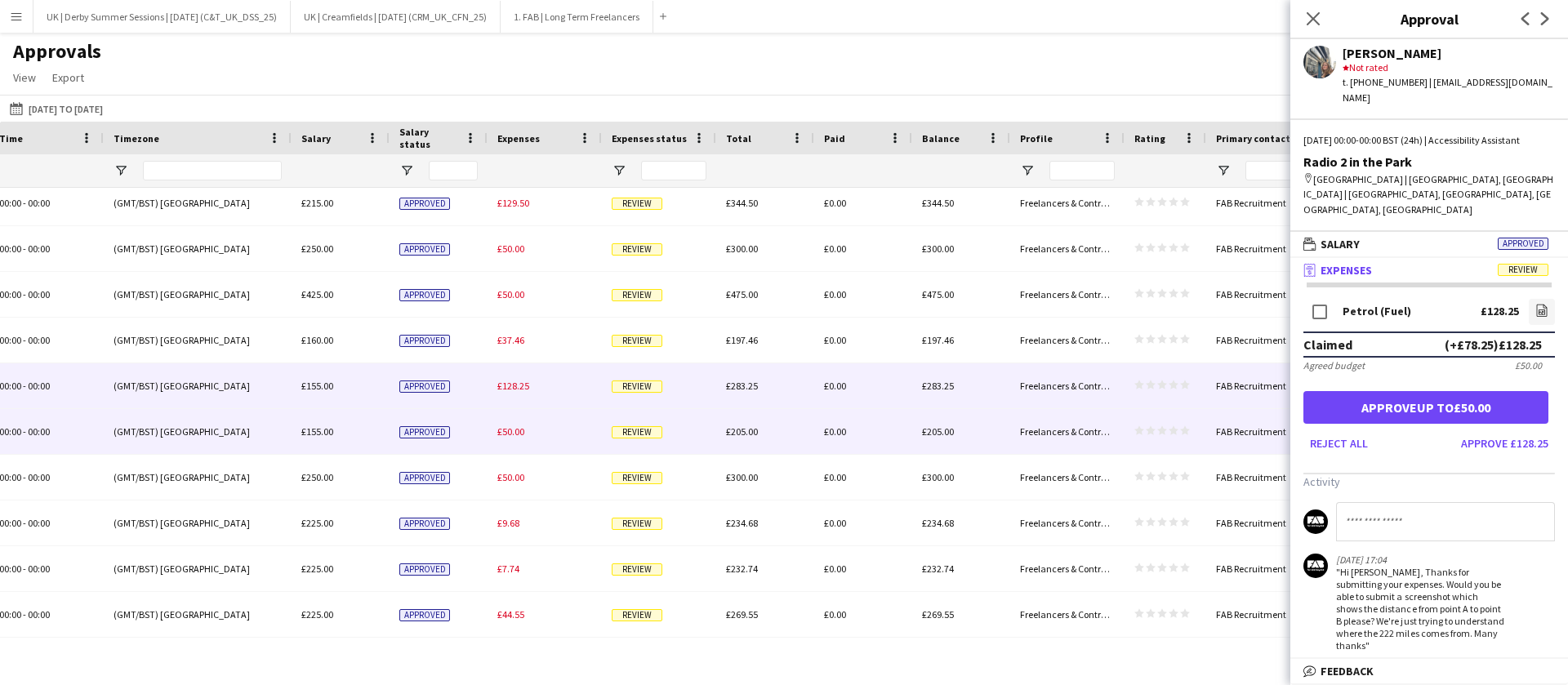
click at [520, 431] on span "£50.00" at bounding box center [511, 431] width 27 height 12
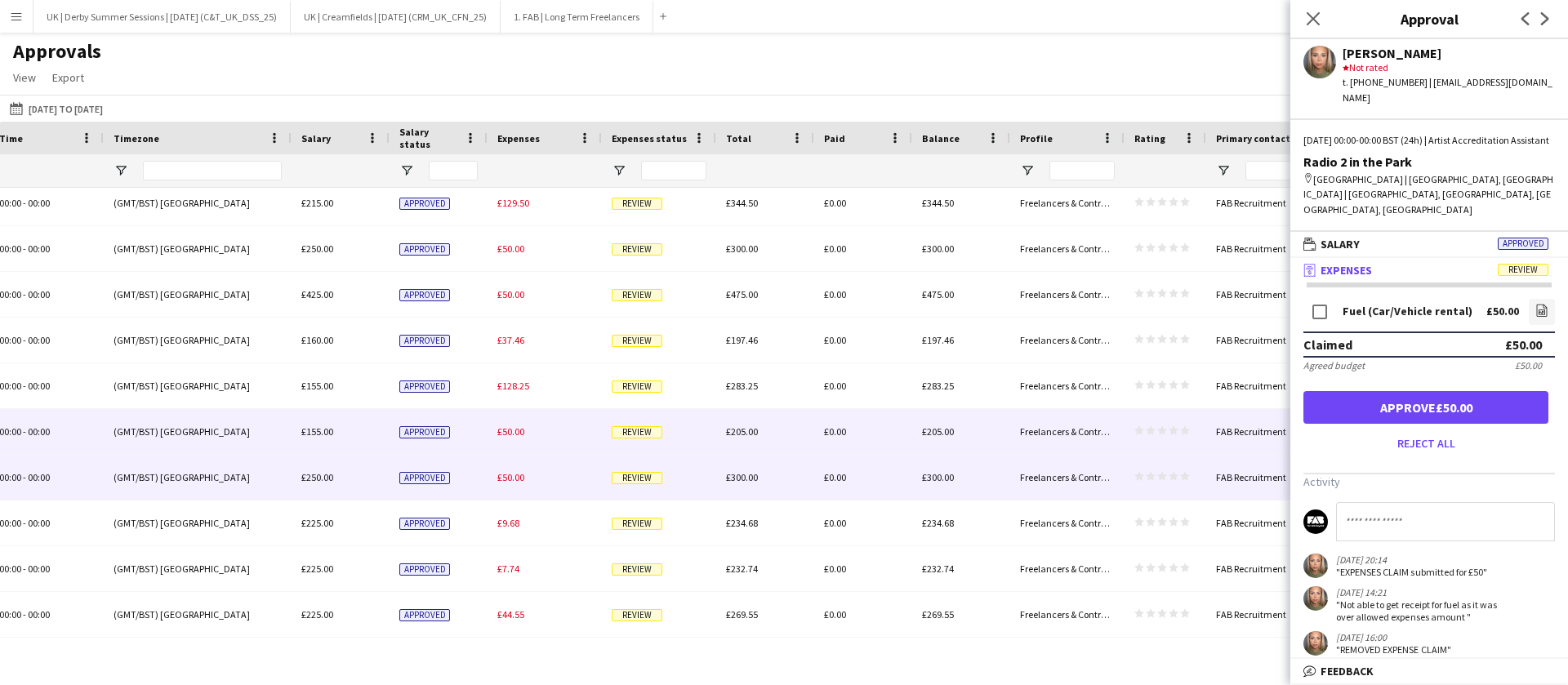
click at [509, 482] on span "£50.00" at bounding box center [511, 477] width 27 height 12
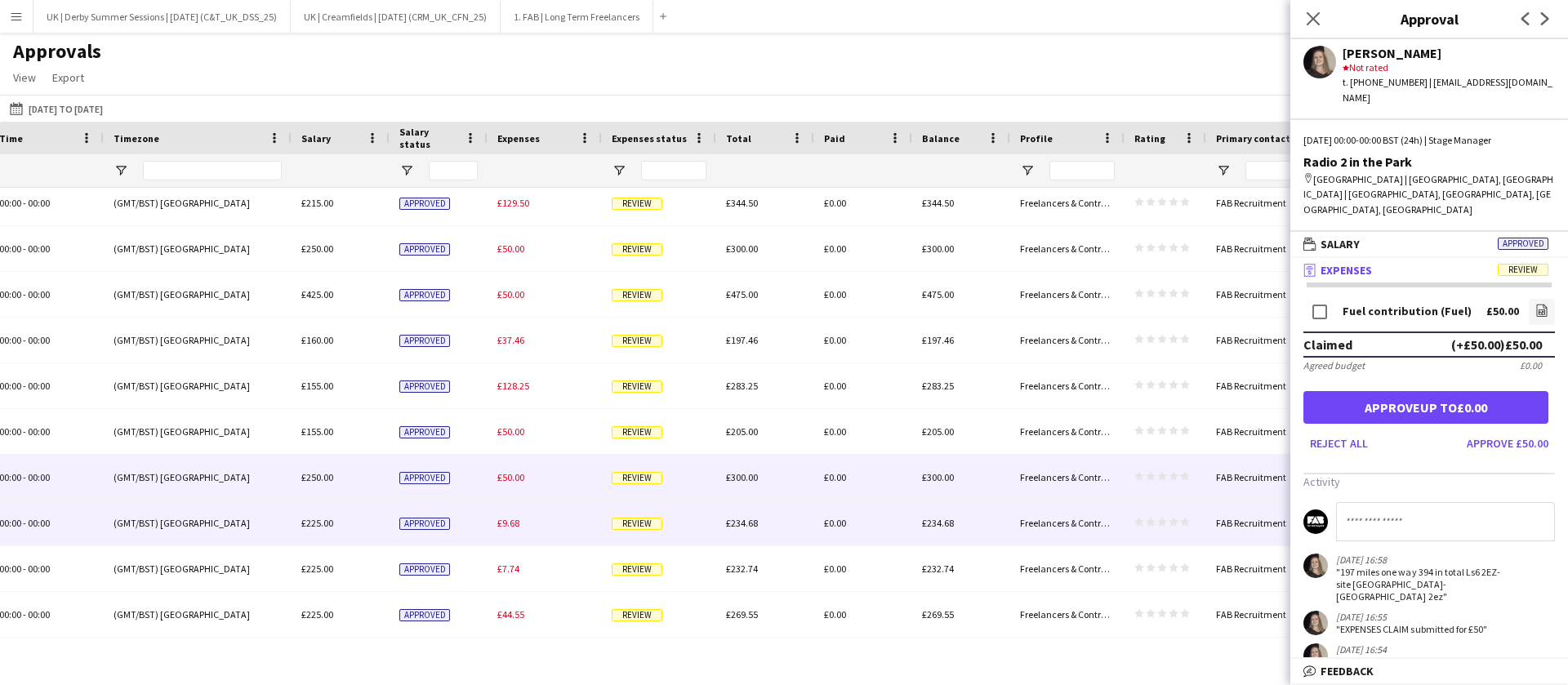
click at [503, 519] on span "£9.68" at bounding box center [508, 523] width 22 height 12
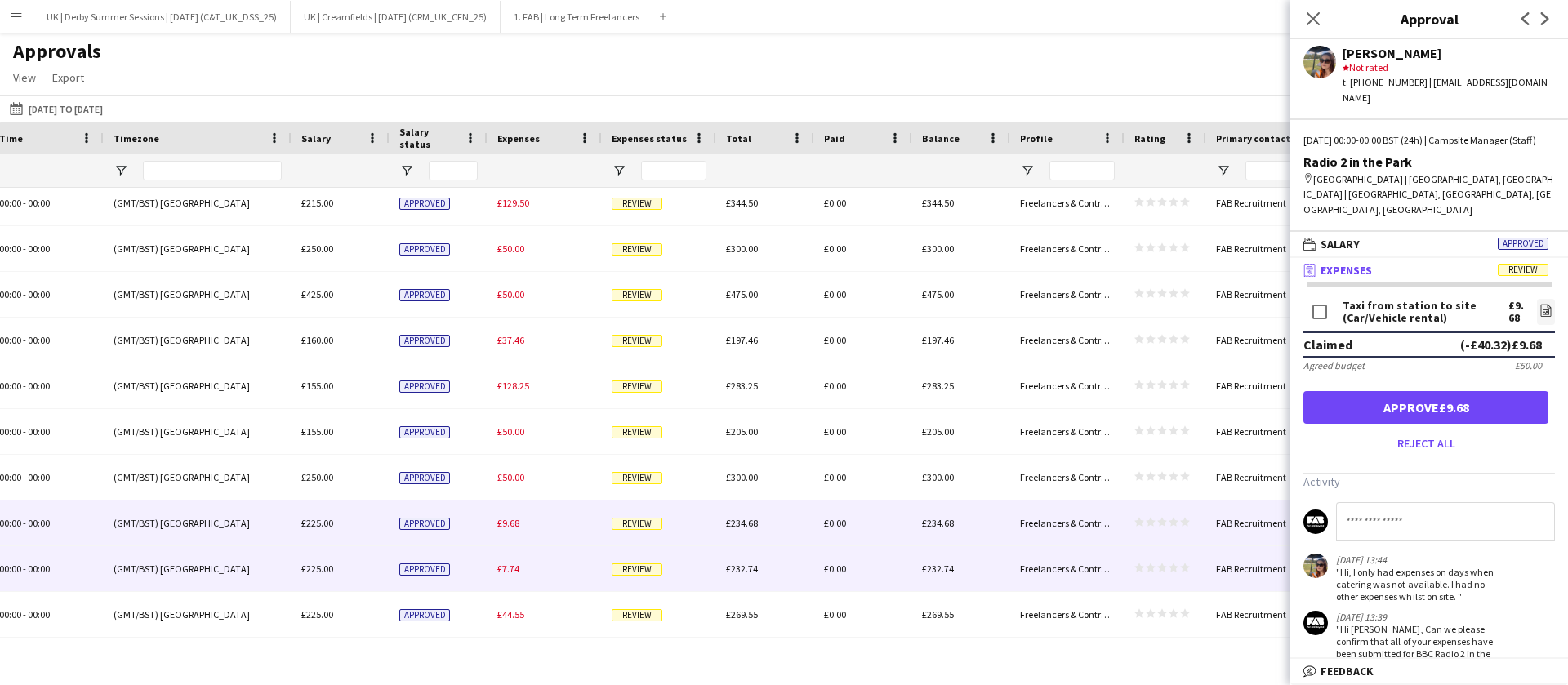
click at [539, 586] on div "£7.74" at bounding box center [544, 568] width 115 height 45
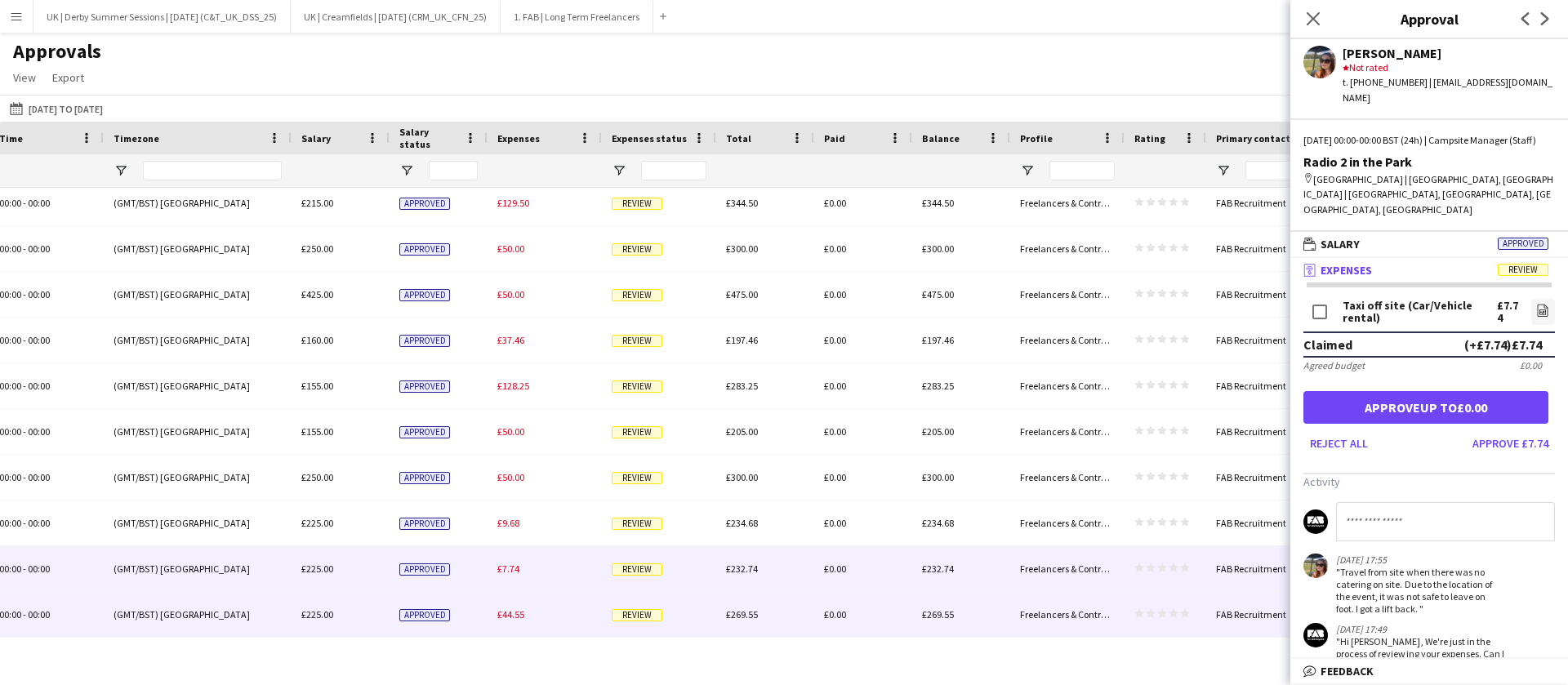
click at [526, 607] on div "£44.55" at bounding box center [544, 614] width 115 height 45
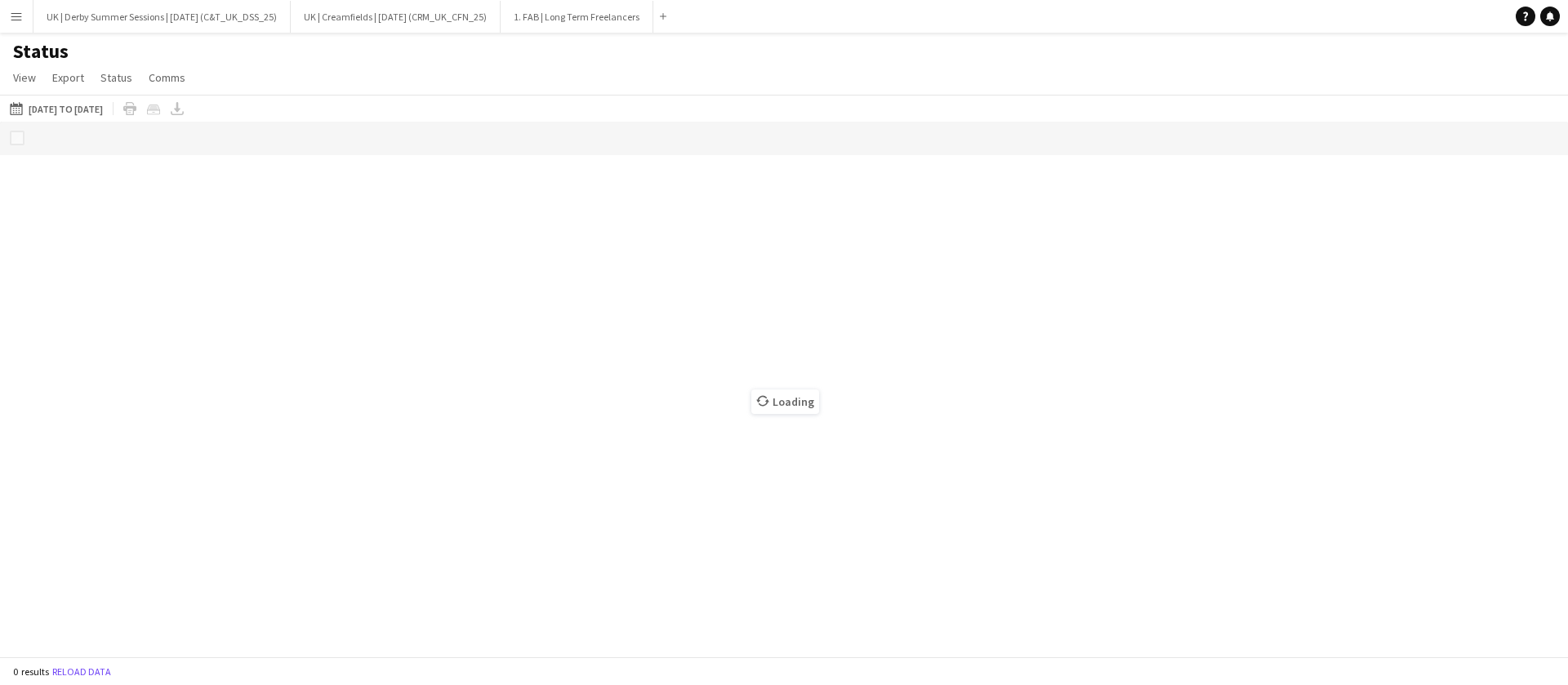
click at [8, 17] on button "Menu" at bounding box center [16, 16] width 33 height 33
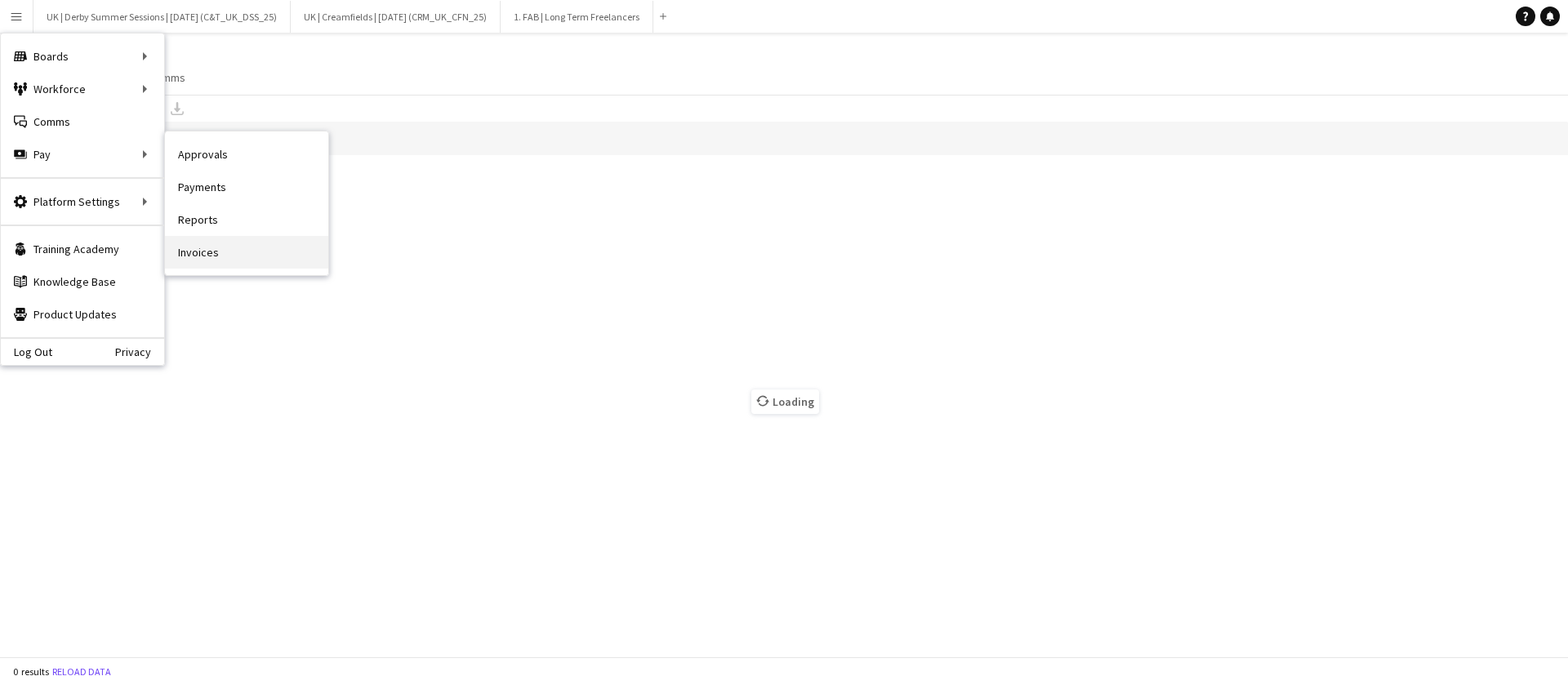
click at [226, 247] on link "Invoices" at bounding box center [246, 252] width 163 height 33
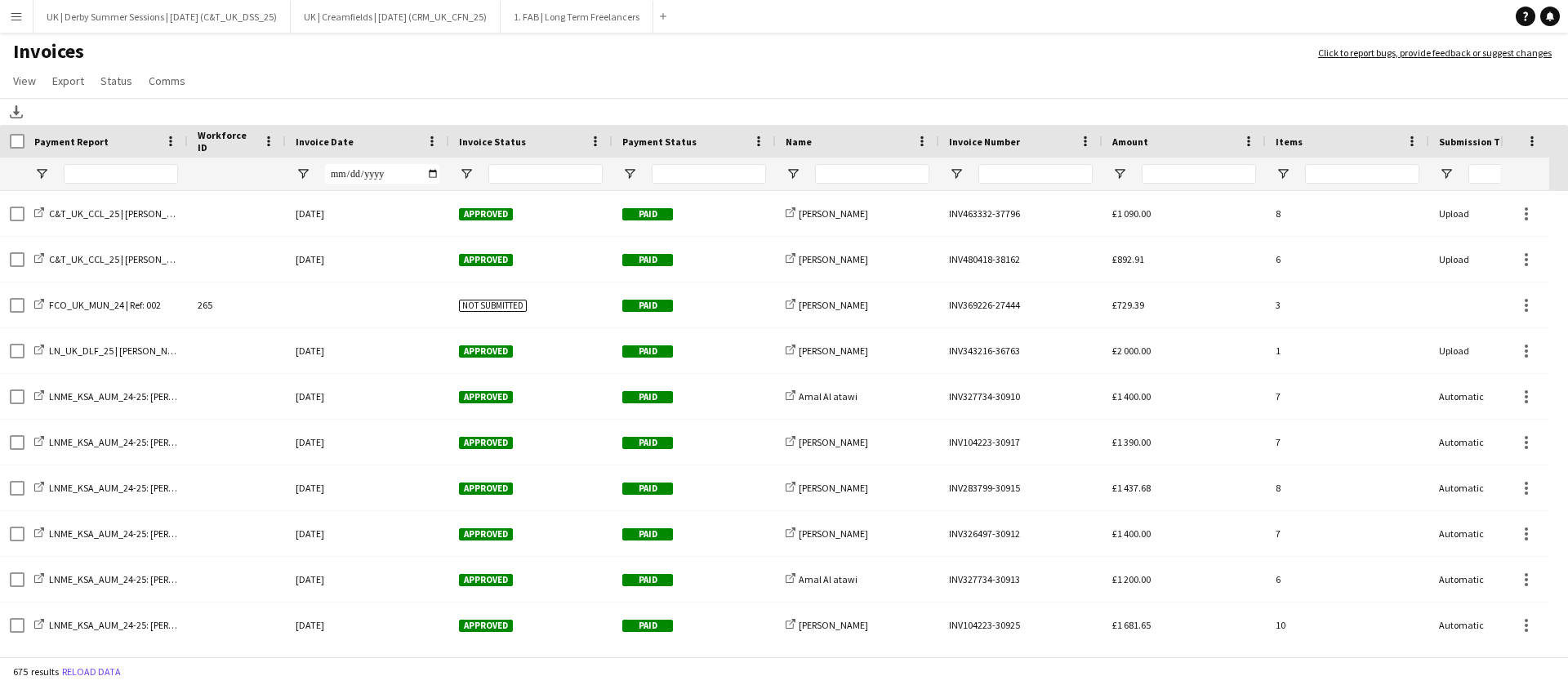
click at [431, 140] on span at bounding box center [432, 141] width 15 height 15
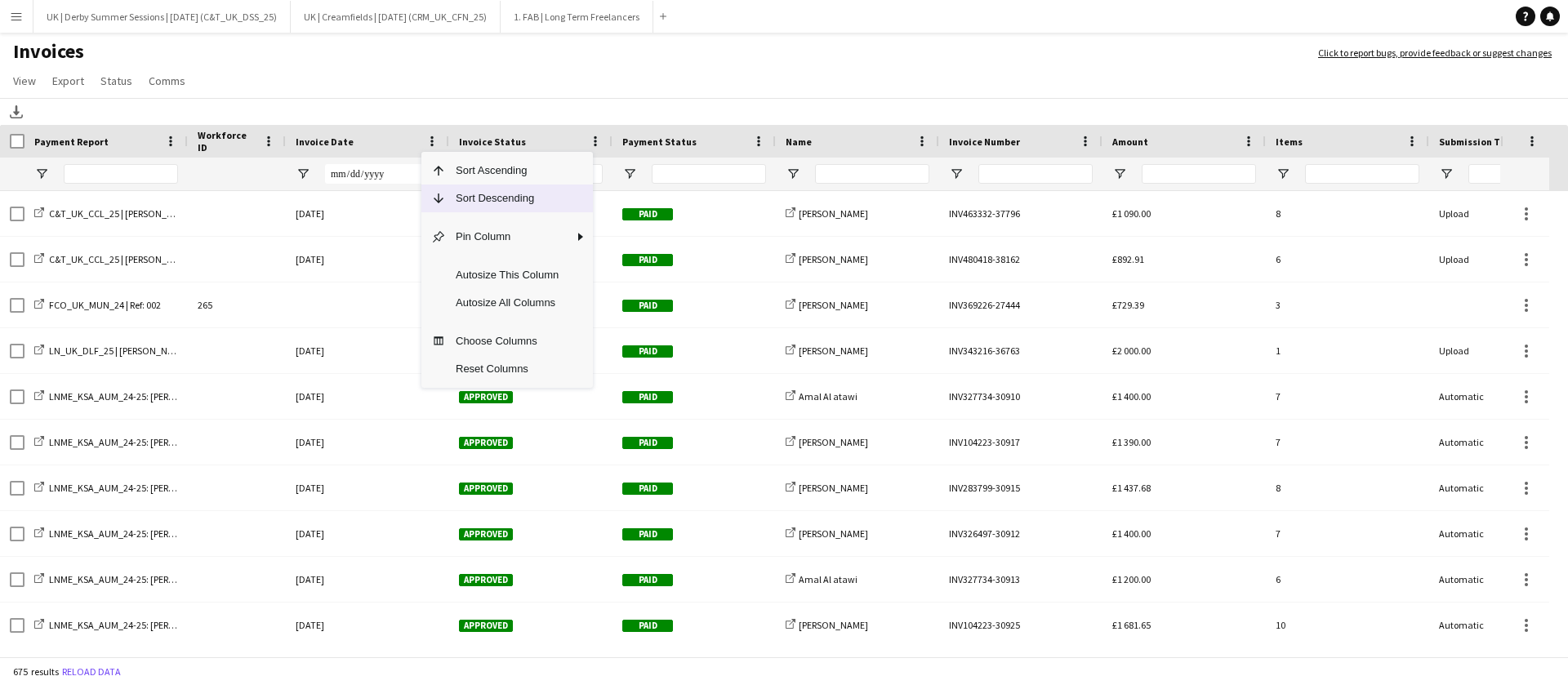
click at [455, 188] on span "Sort Descending" at bounding box center [507, 199] width 122 height 28
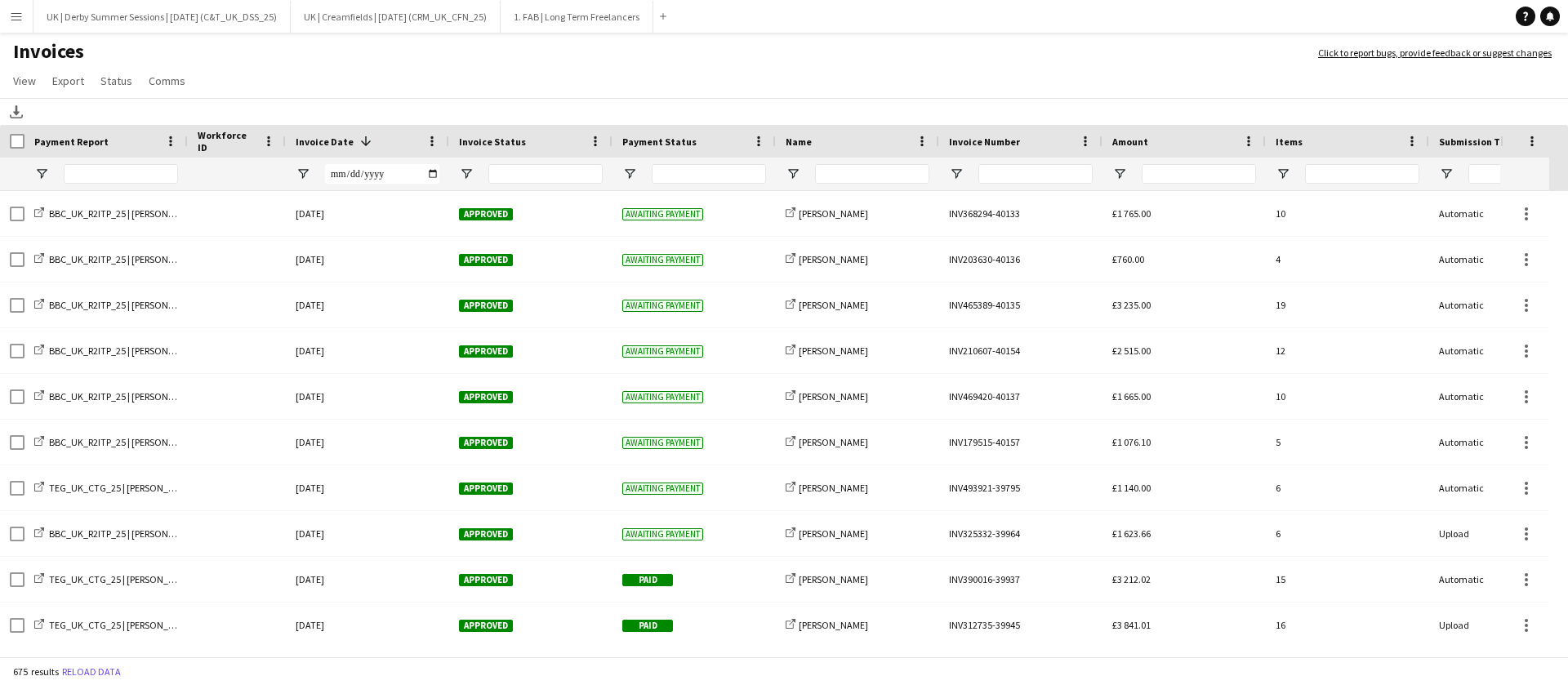
click at [17, 15] on app-icon "Menu" at bounding box center [16, 16] width 13 height 13
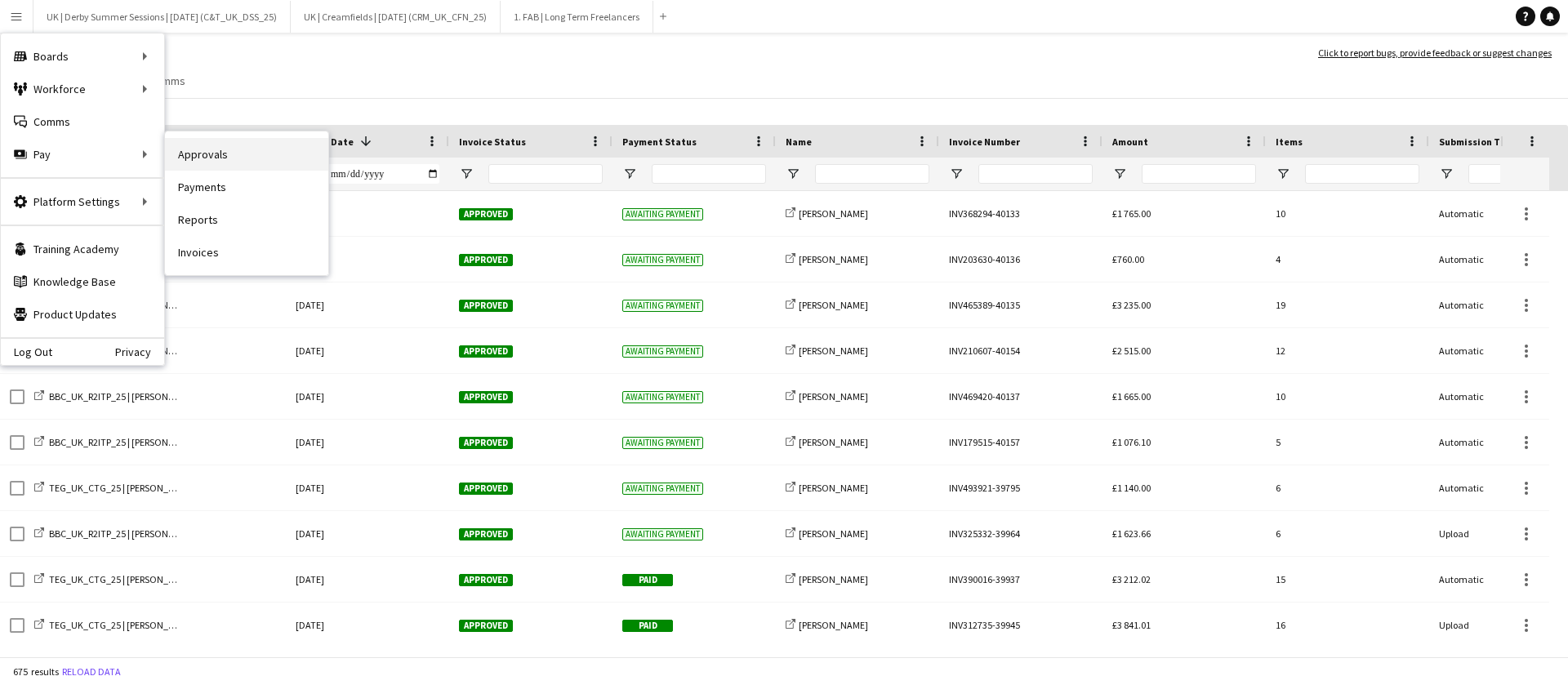
click at [223, 154] on link "Approvals" at bounding box center [246, 154] width 163 height 33
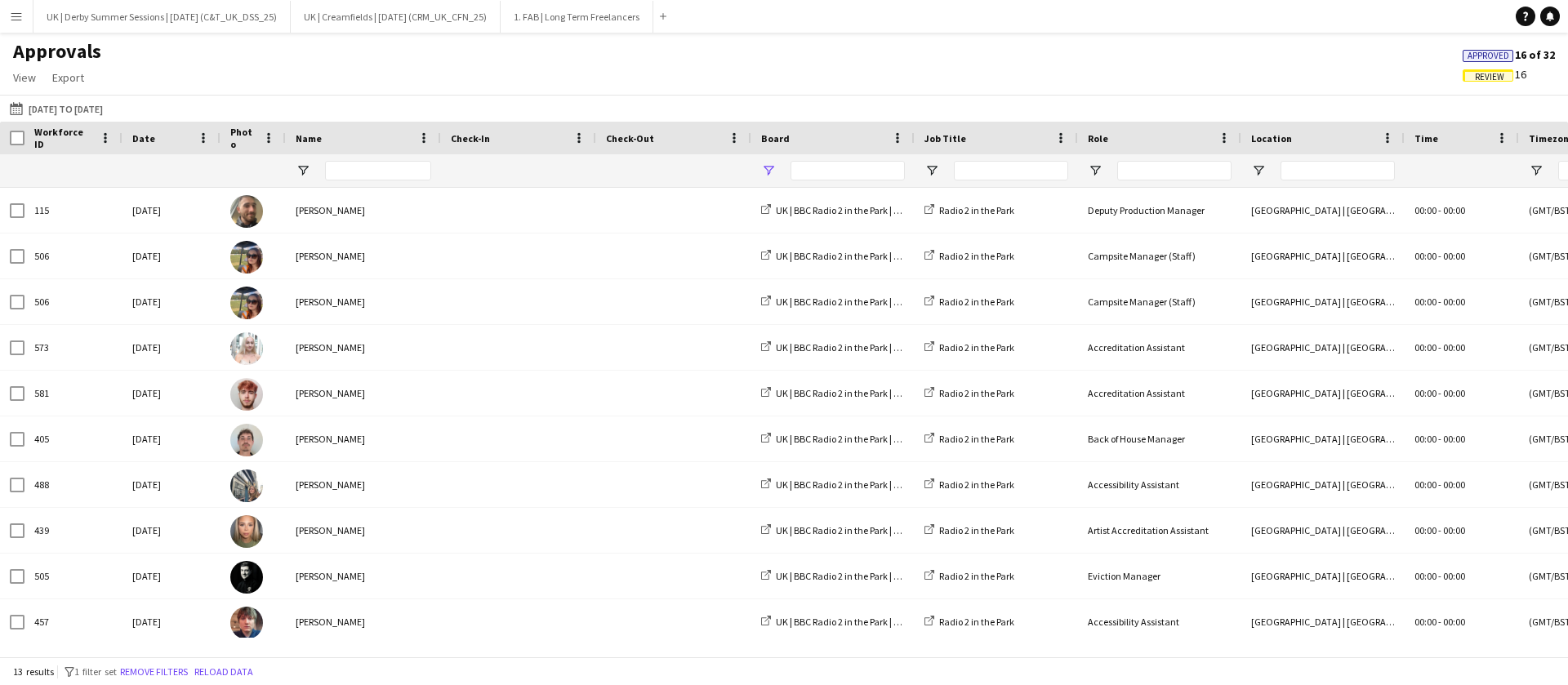
type input "**********"
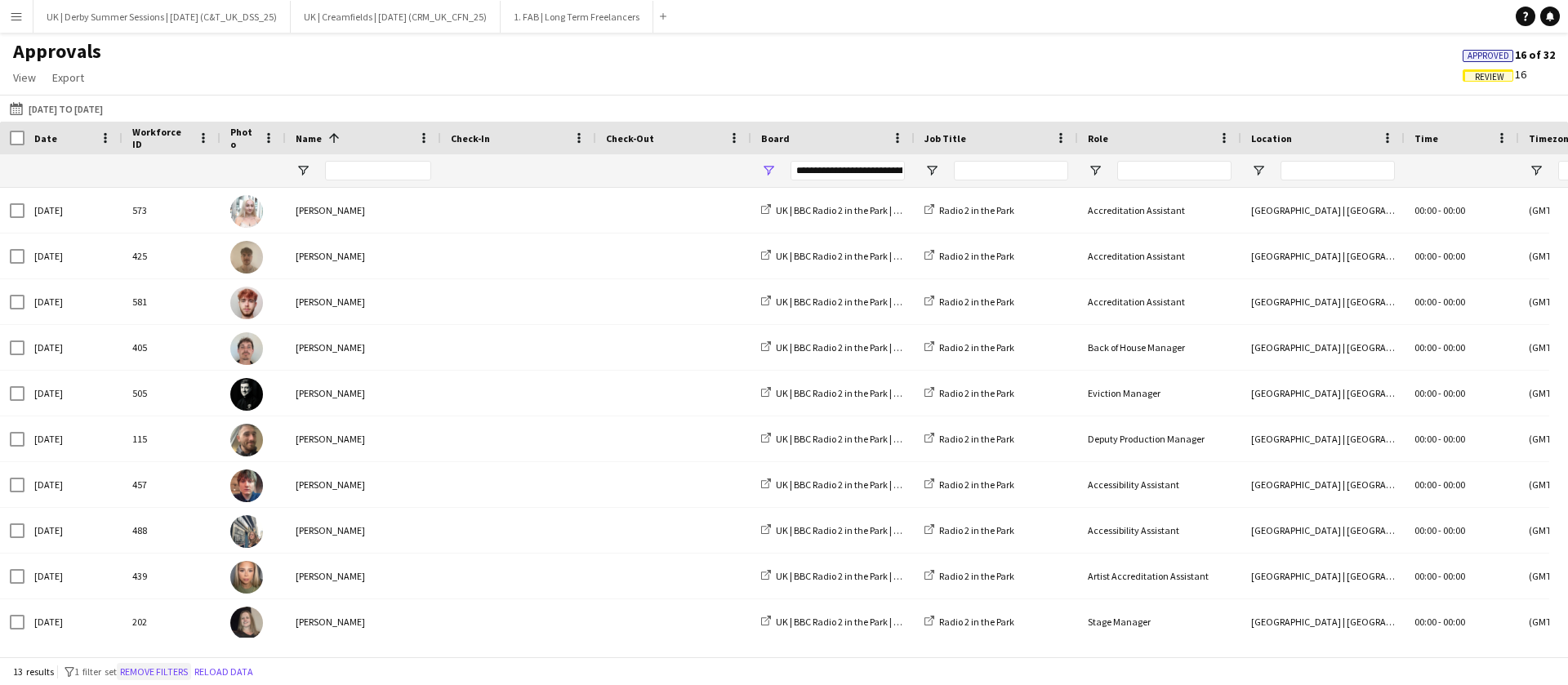
click at [149, 666] on button "Remove filters" at bounding box center [154, 672] width 74 height 18
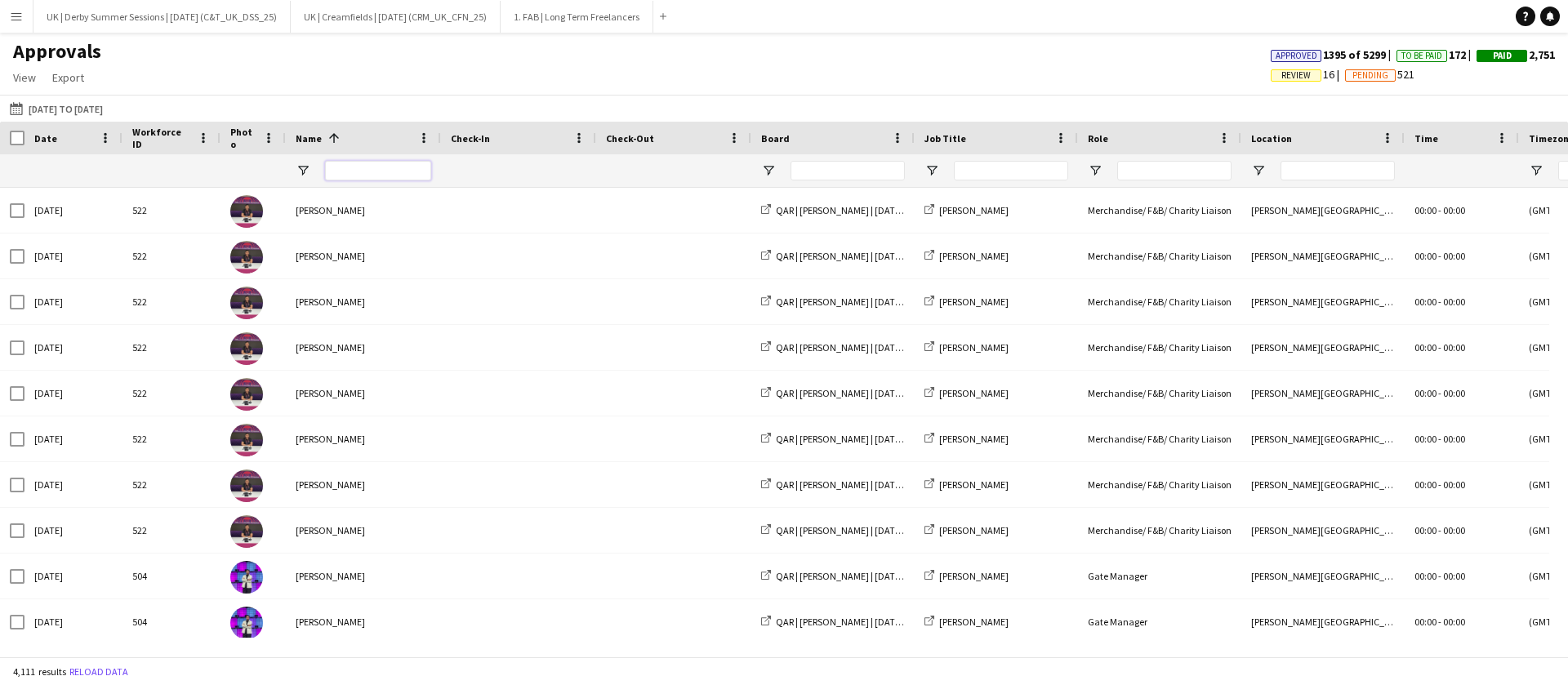
click at [386, 163] on input "Name Filter Input" at bounding box center [378, 171] width 107 height 19
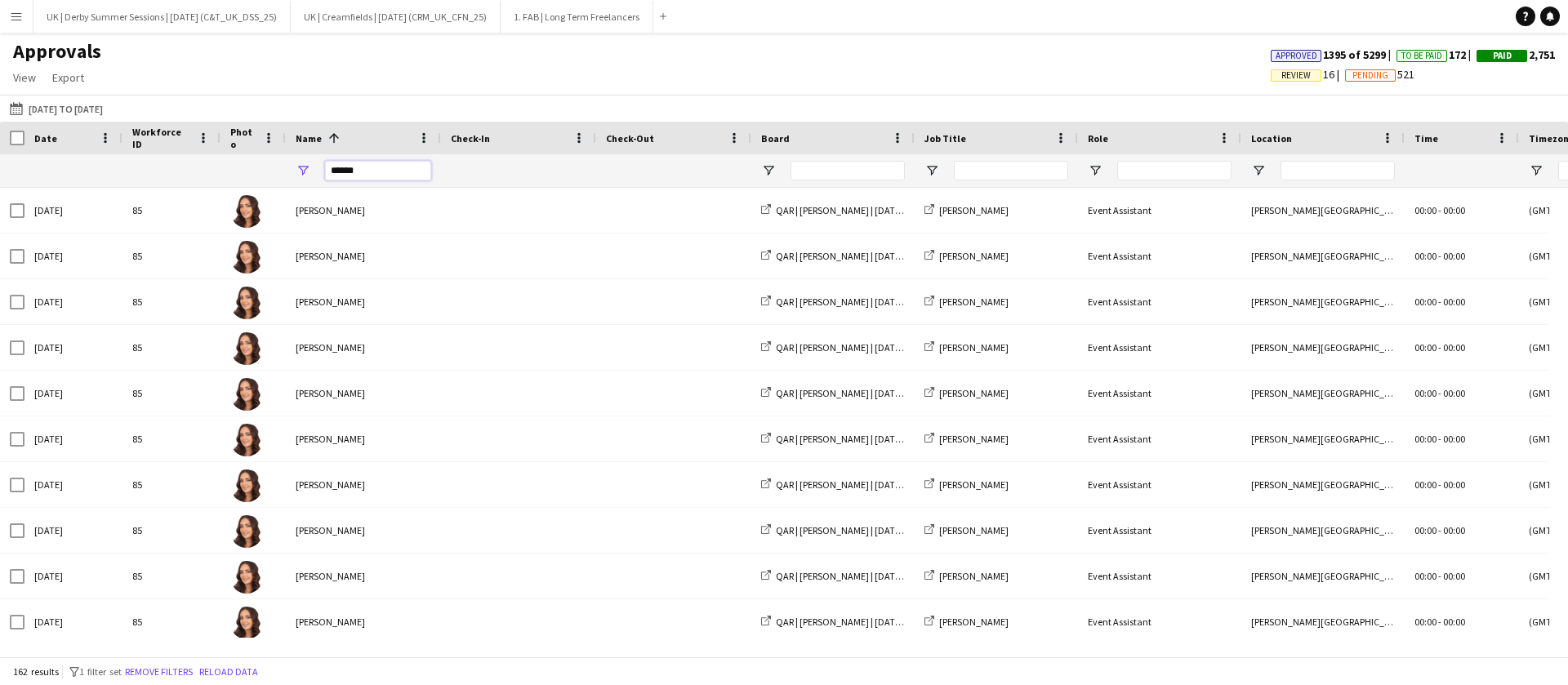
drag, startPoint x: 385, startPoint y: 172, endPoint x: 301, endPoint y: 173, distance: 84.0
click at [301, 173] on div "*****" at bounding box center [363, 170] width 155 height 33
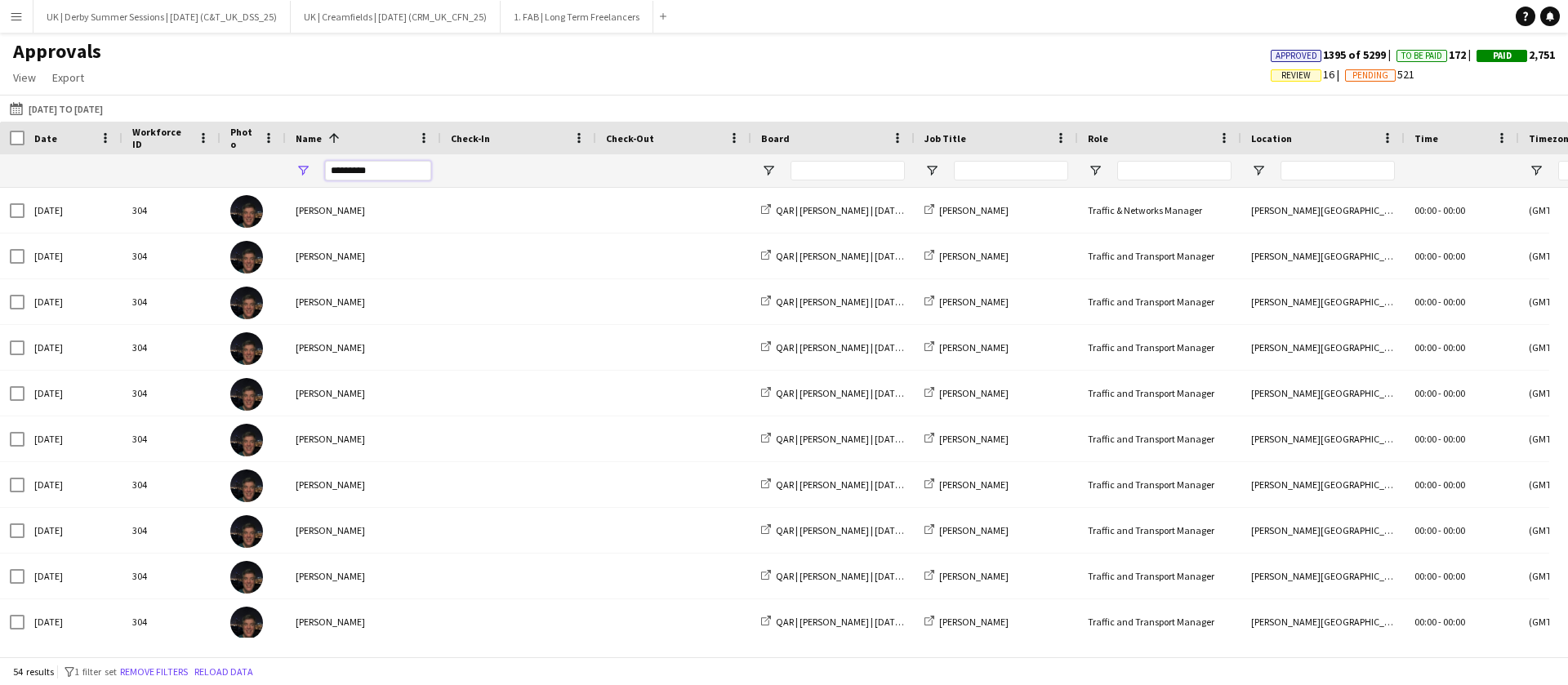
type input "*********"
click at [758, 169] on div at bounding box center [832, 170] width 163 height 33
click at [764, 168] on span "Open Filter Menu" at bounding box center [768, 170] width 15 height 15
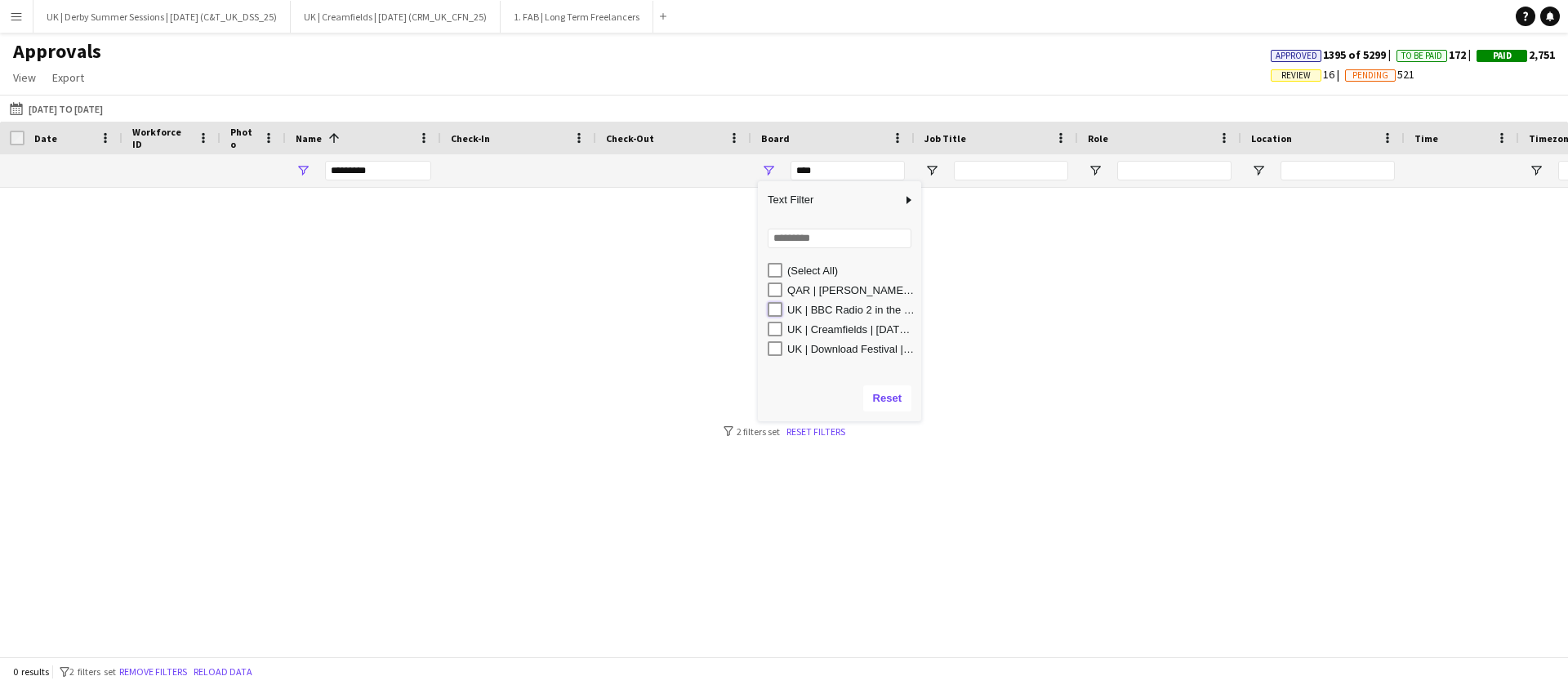
type input "**********"
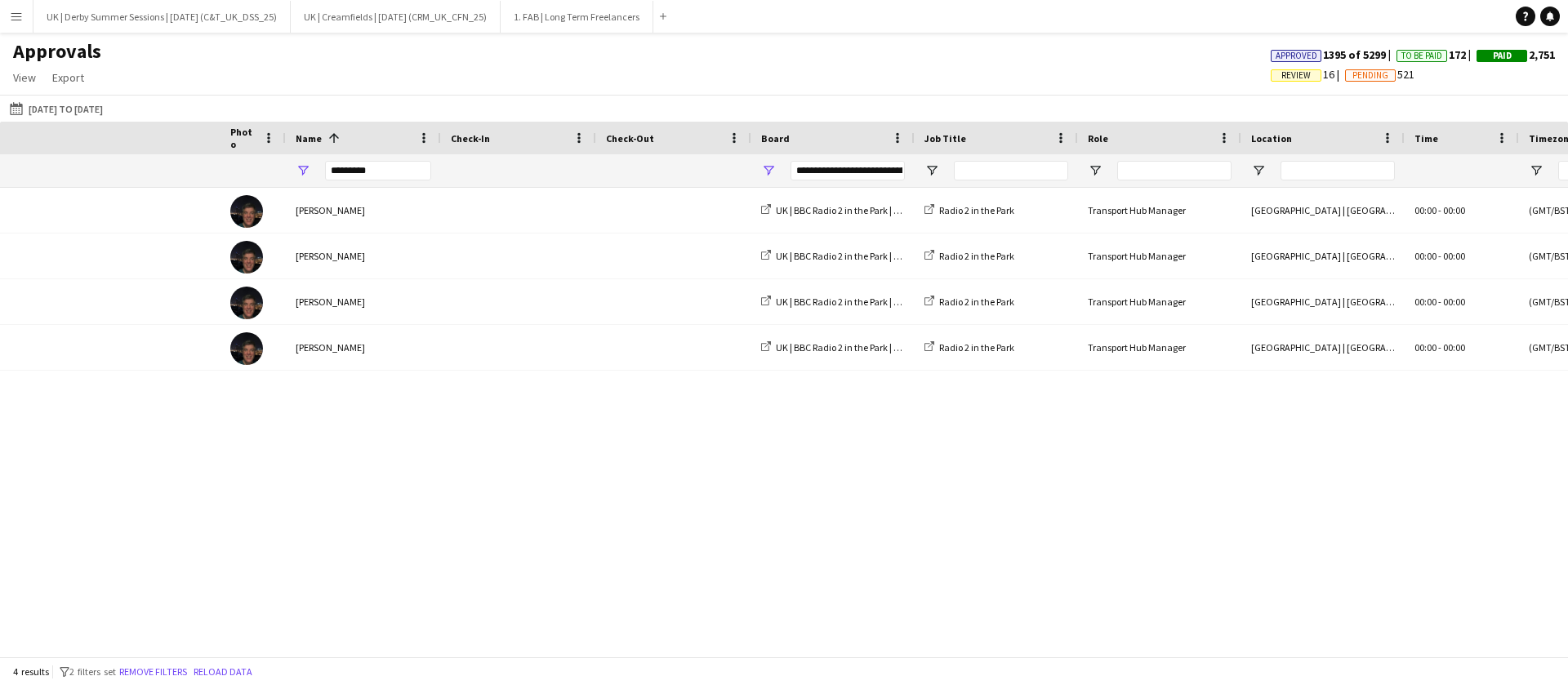
scroll to position [0, 1396]
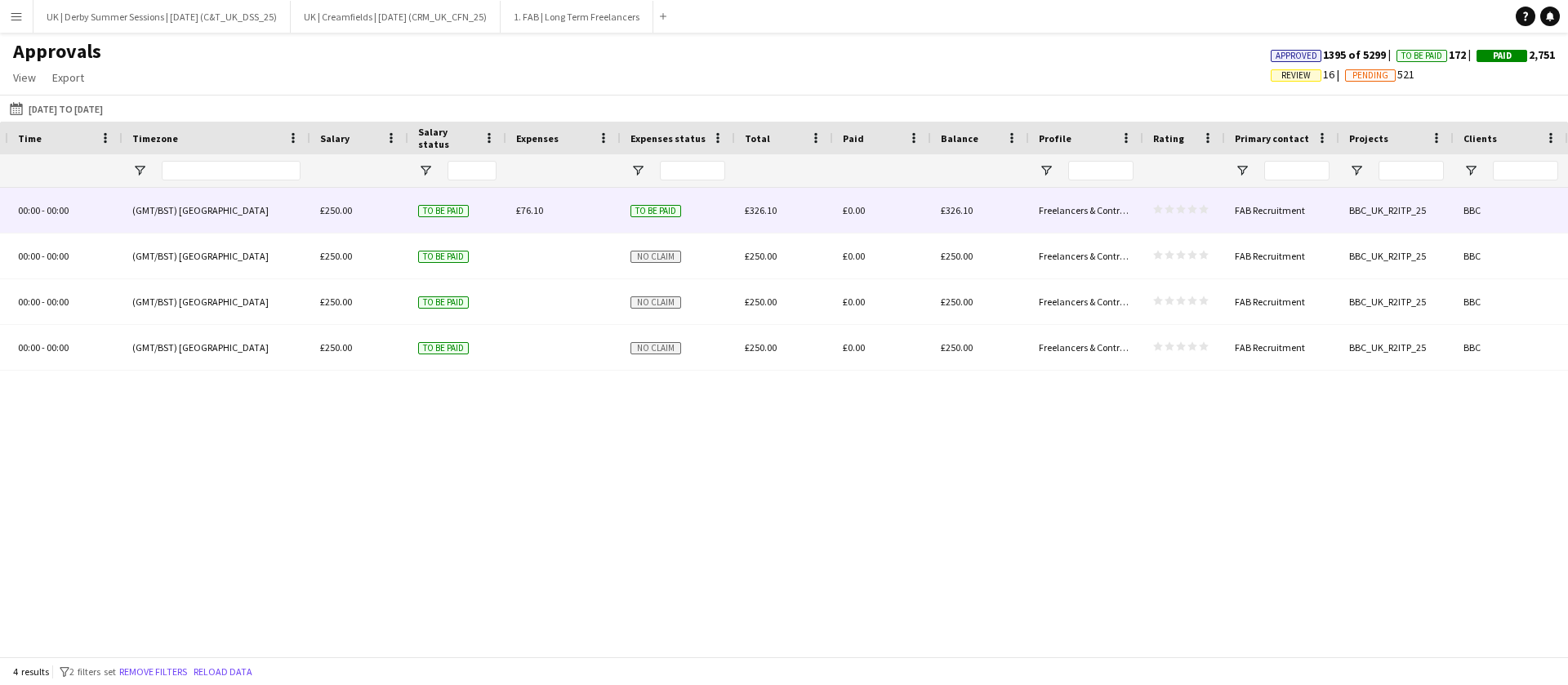
click at [523, 208] on span "£76.10" at bounding box center [529, 210] width 27 height 12
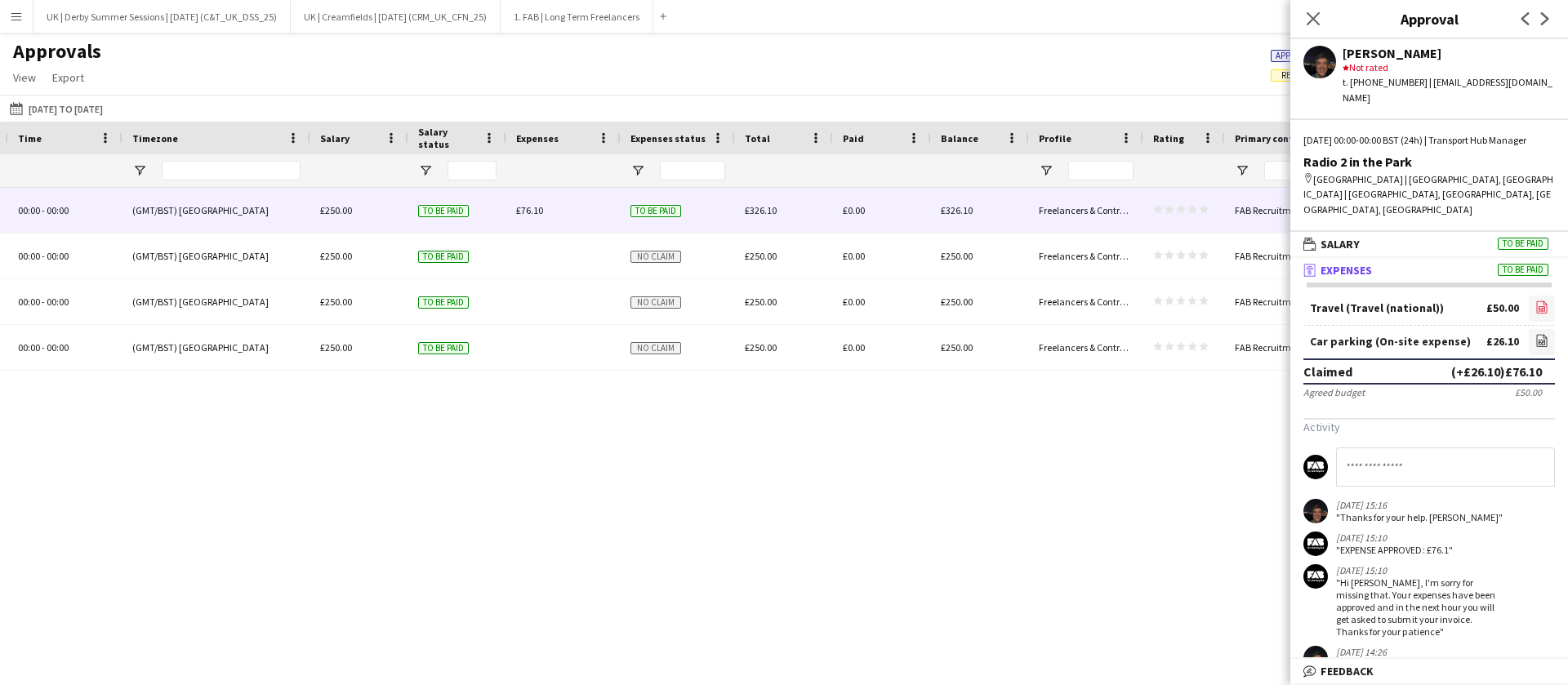
click at [1535, 300] on icon "file-image" at bounding box center [1542, 306] width 13 height 13
click at [1535, 334] on icon "file-image" at bounding box center [1542, 340] width 13 height 13
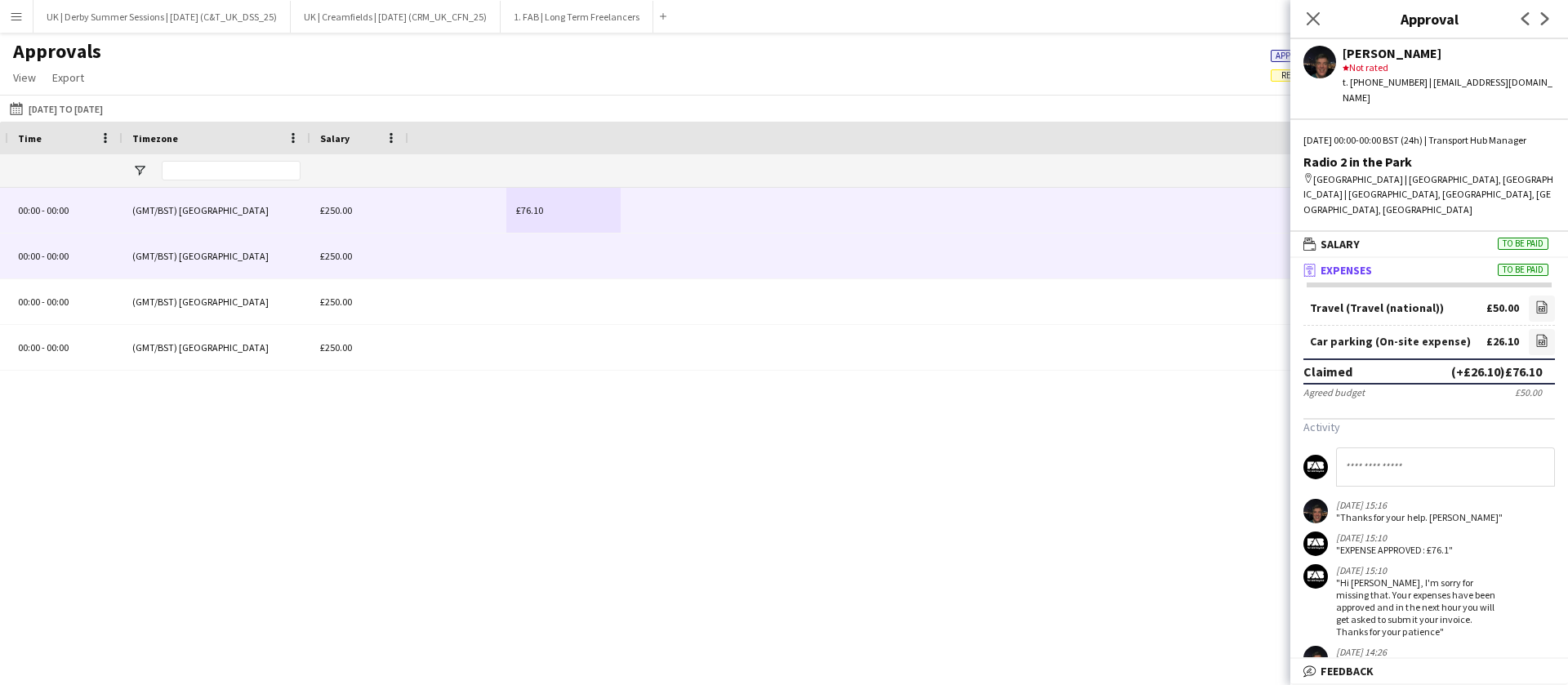
scroll to position [0, 25]
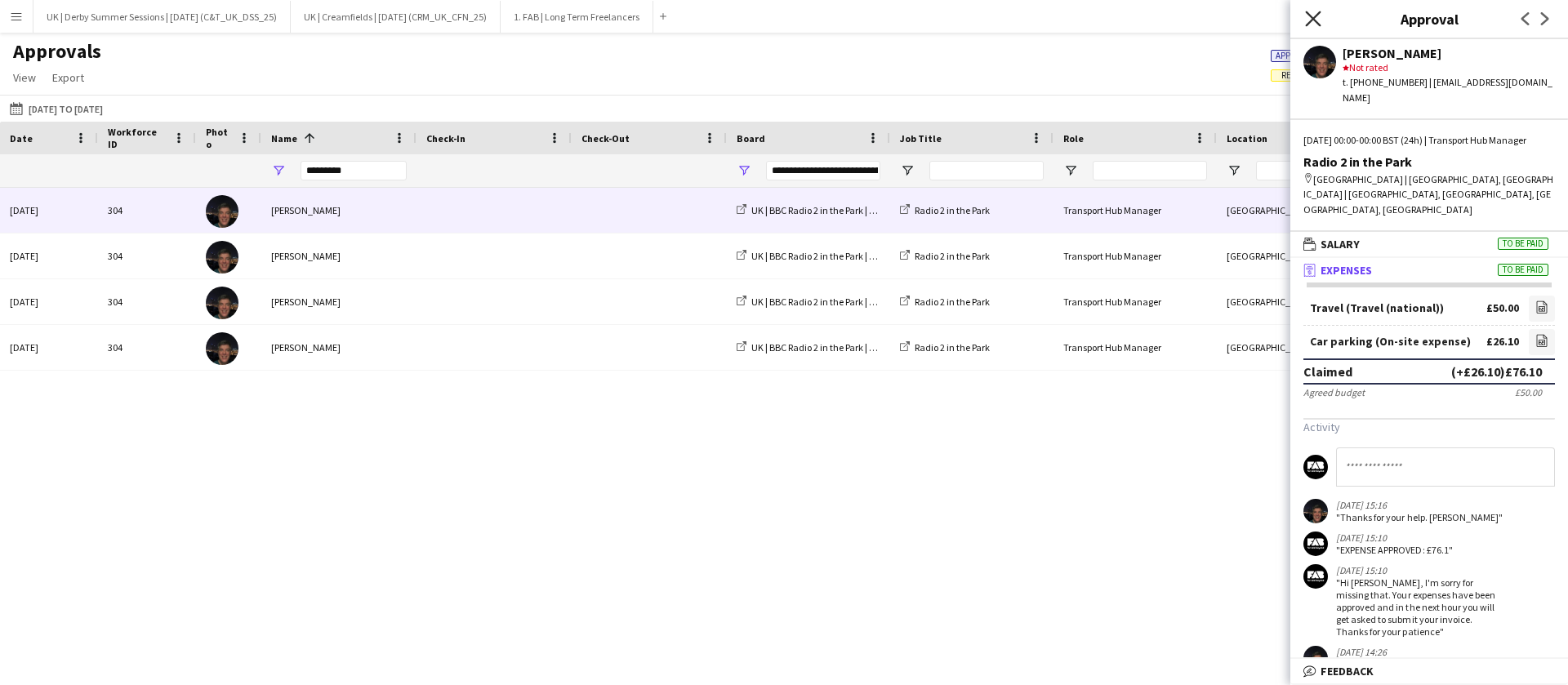
click at [1310, 17] on icon "Close pop-in" at bounding box center [1313, 18] width 16 height 16
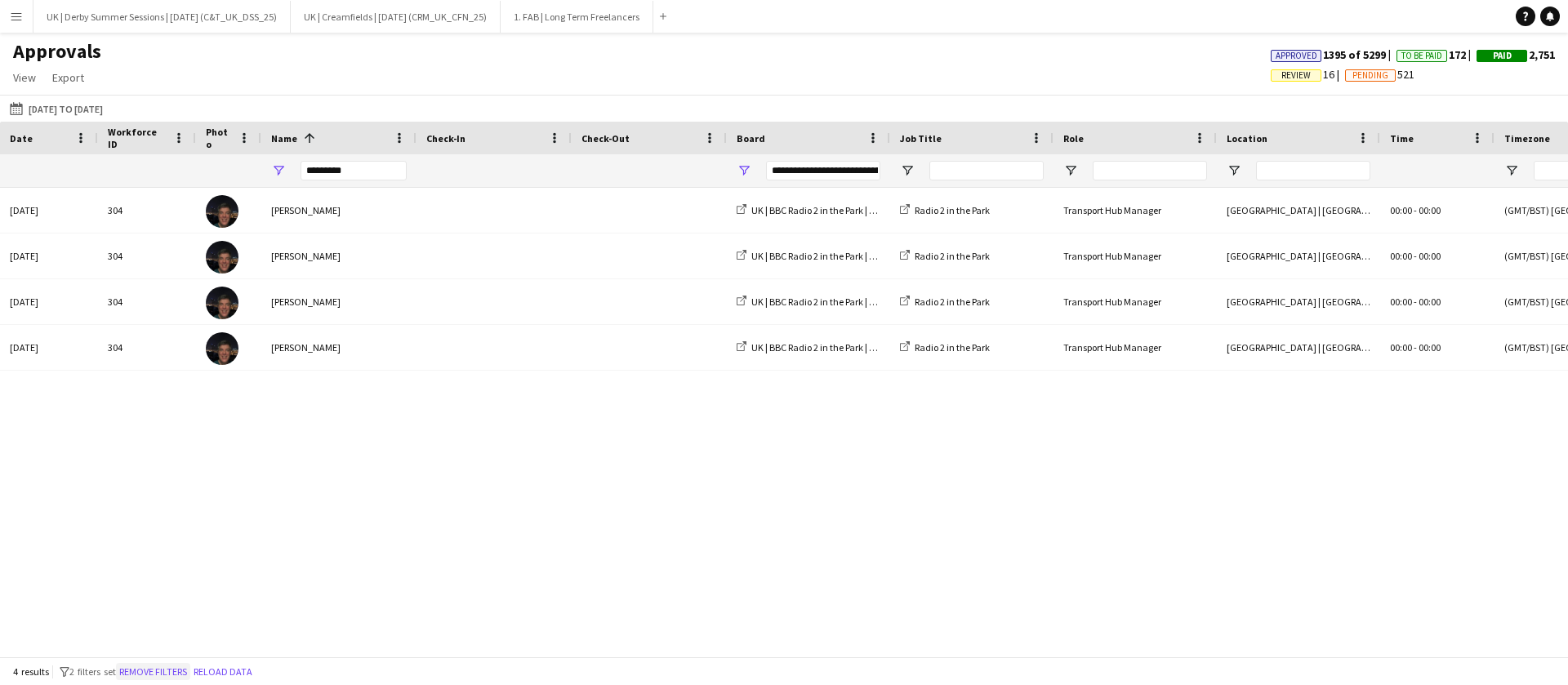
click at [164, 664] on button "Remove filters" at bounding box center [153, 672] width 74 height 18
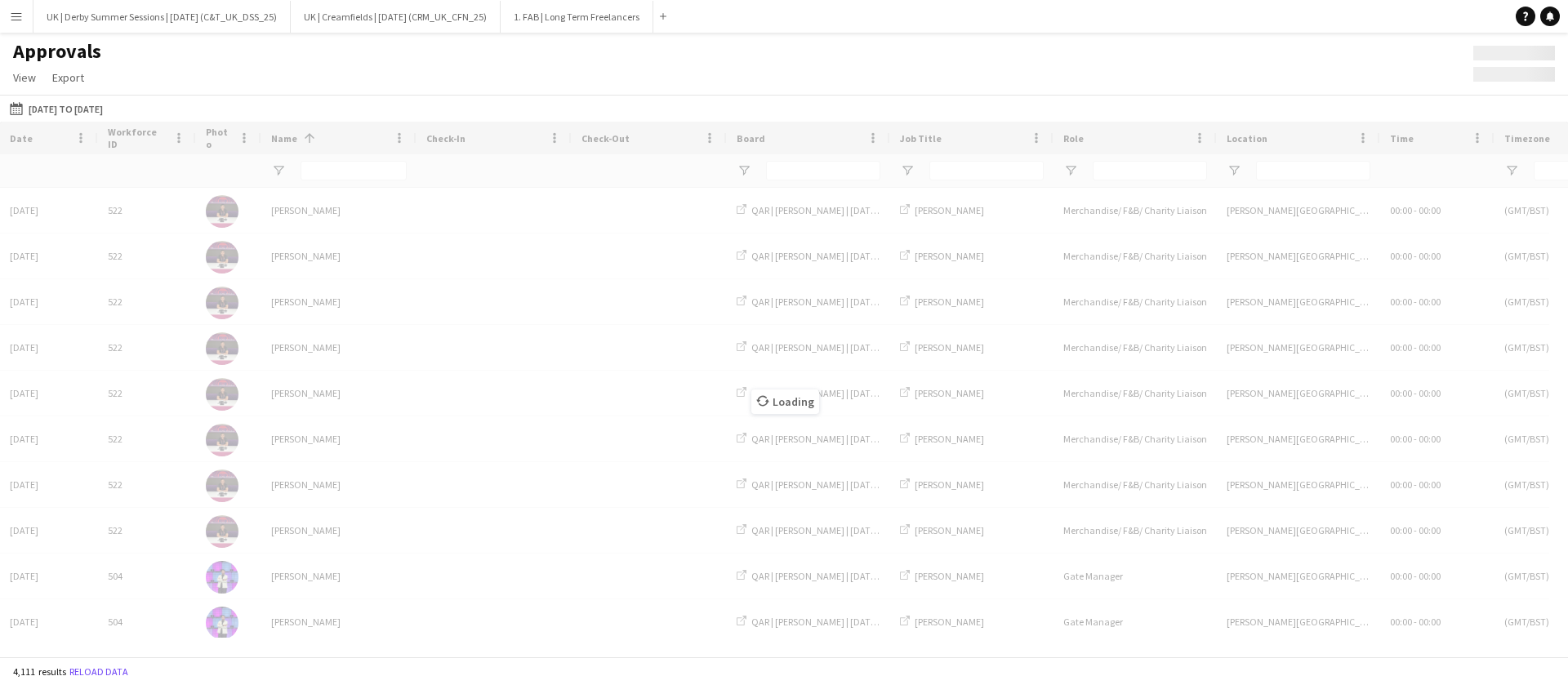
click at [10, 23] on button "Menu" at bounding box center [16, 16] width 33 height 33
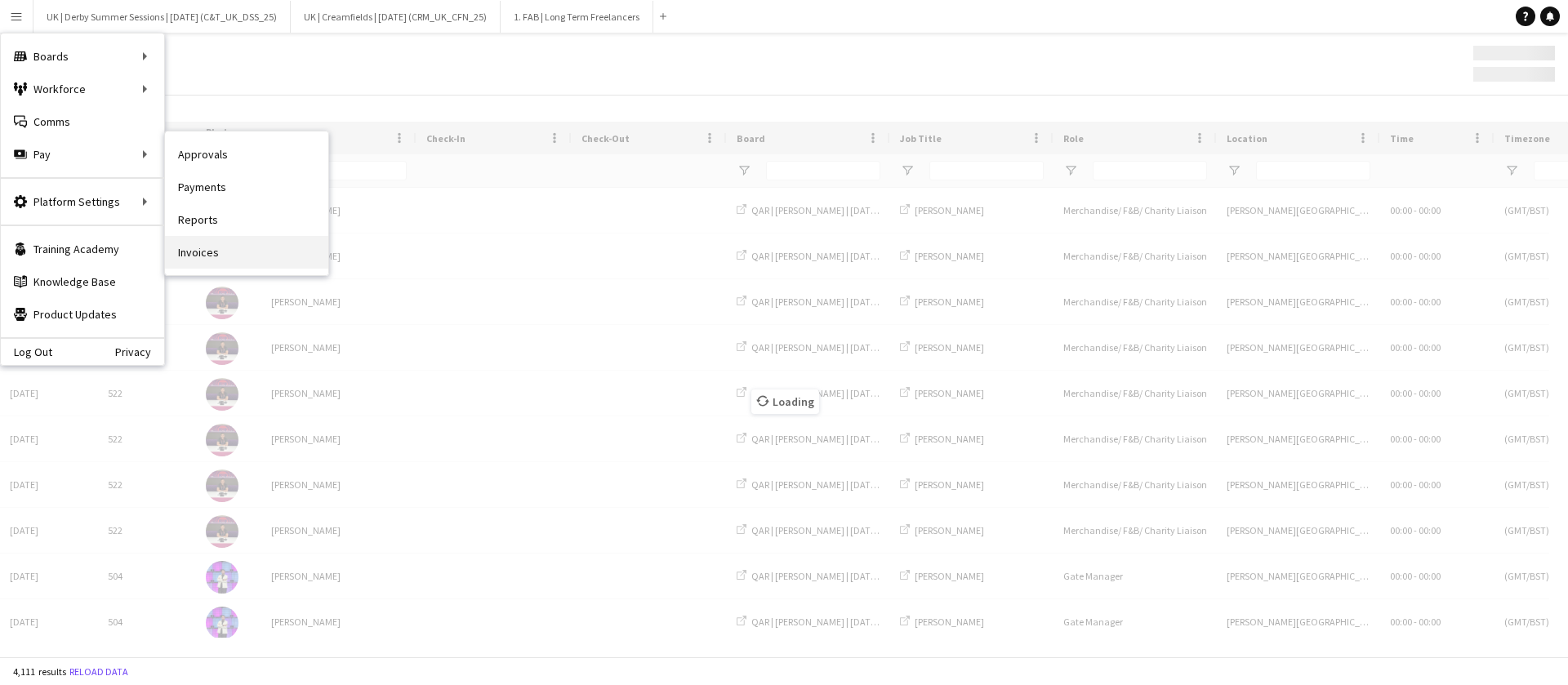
click at [226, 252] on link "Invoices" at bounding box center [246, 252] width 163 height 33
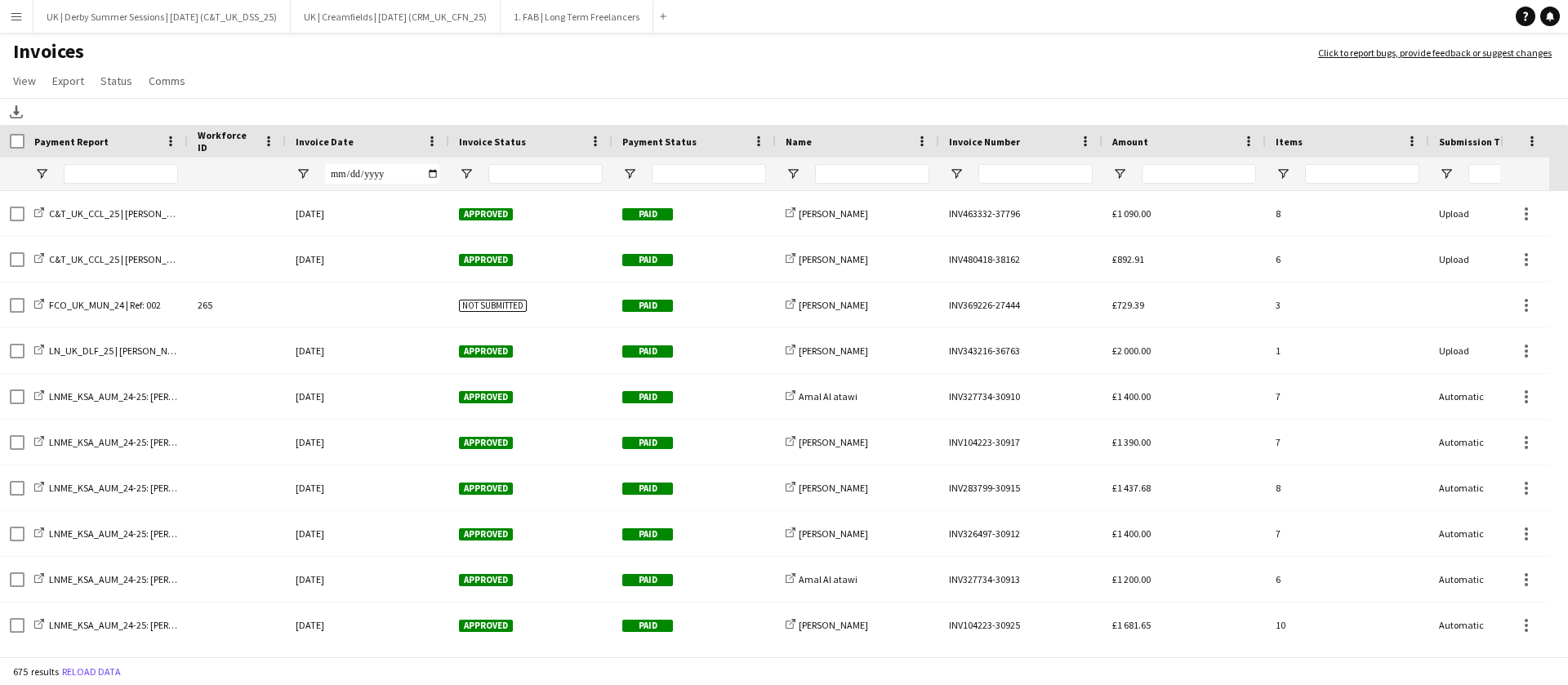
click at [435, 140] on span at bounding box center [432, 141] width 15 height 15
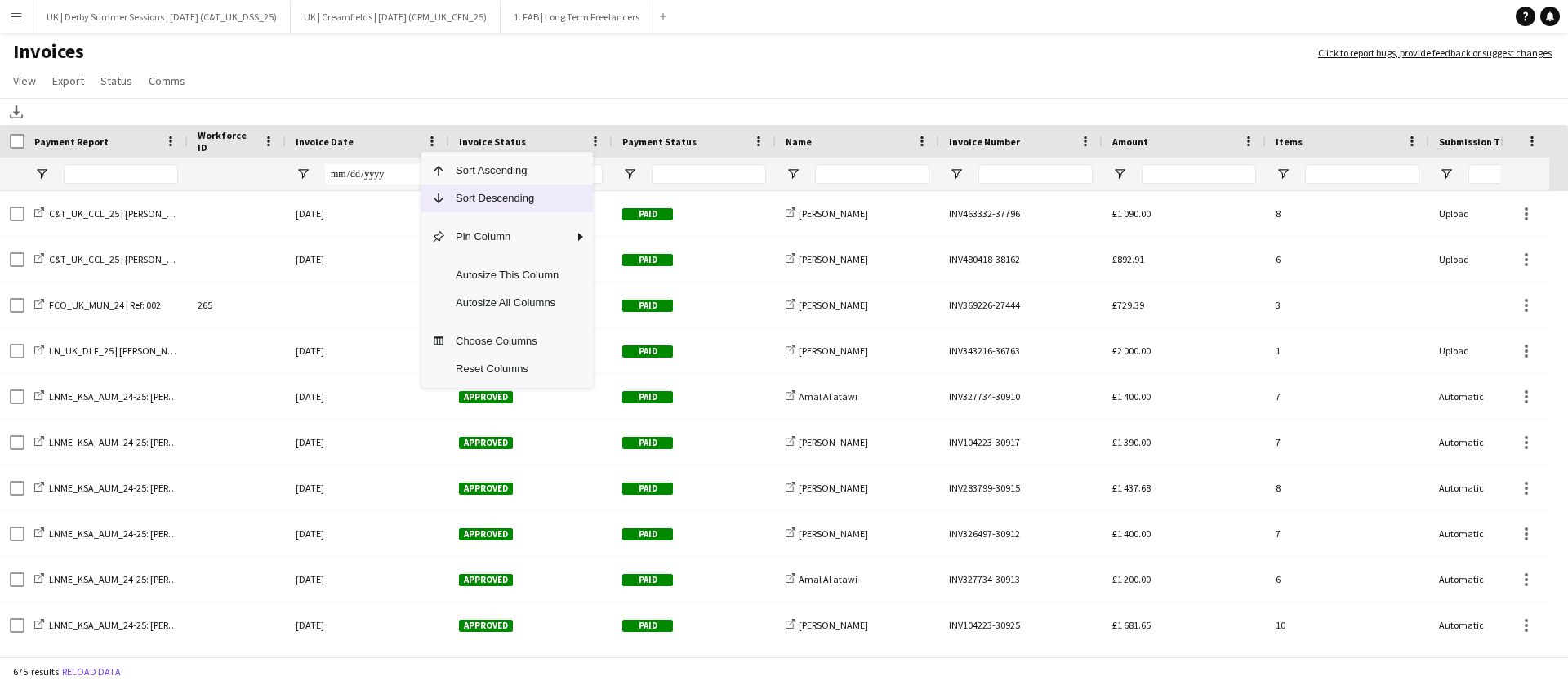
click at [461, 185] on span "Sort Descending" at bounding box center [507, 199] width 122 height 28
